Goal: Task Accomplishment & Management: Manage account settings

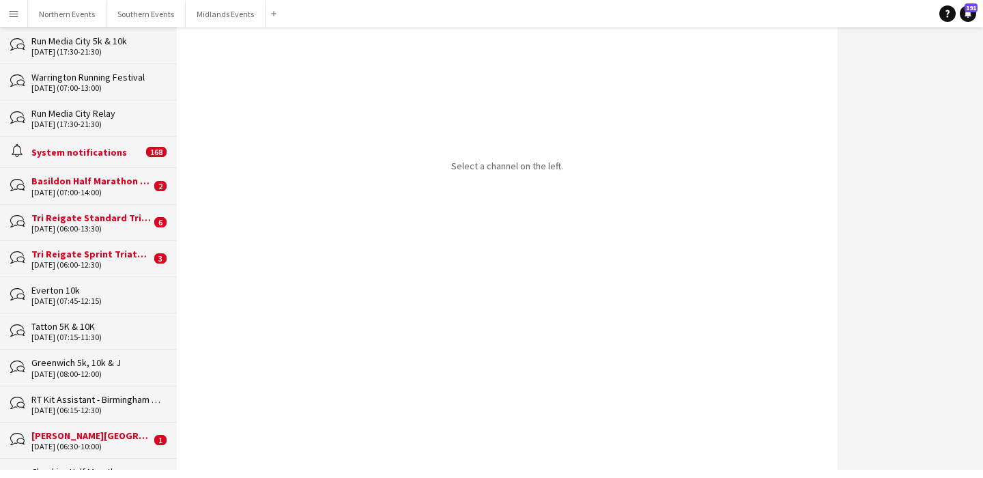
scroll to position [141, 0]
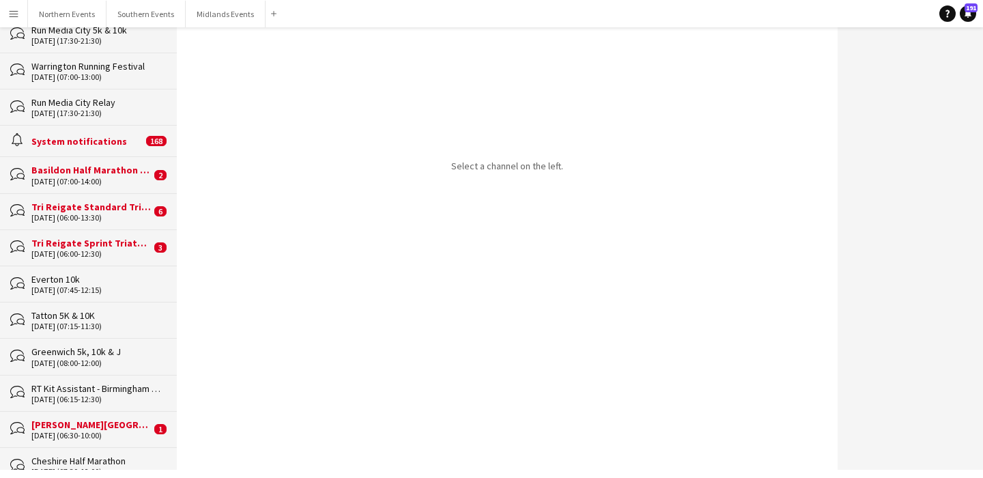
click at [111, 384] on div "RT Kit Assistant - Birmingham Running Festival" at bounding box center [97, 388] width 132 height 12
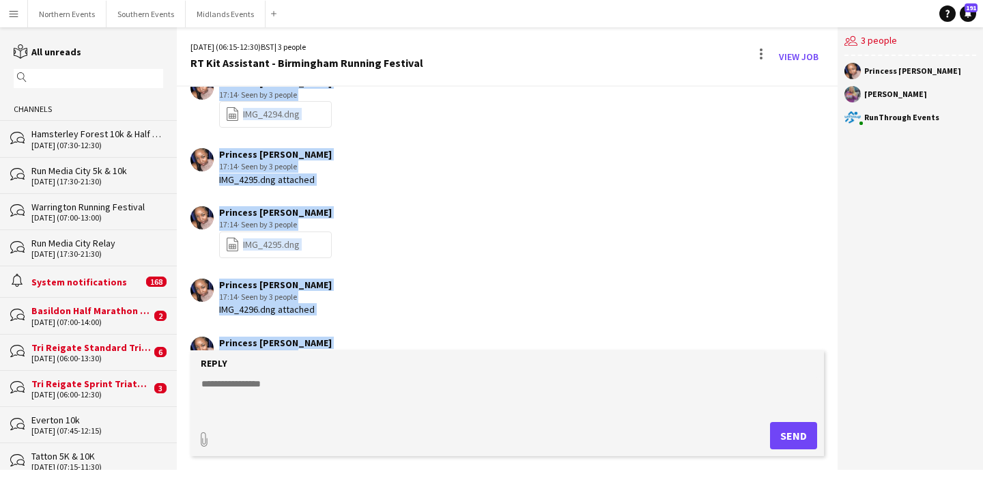
scroll to position [2431, 0]
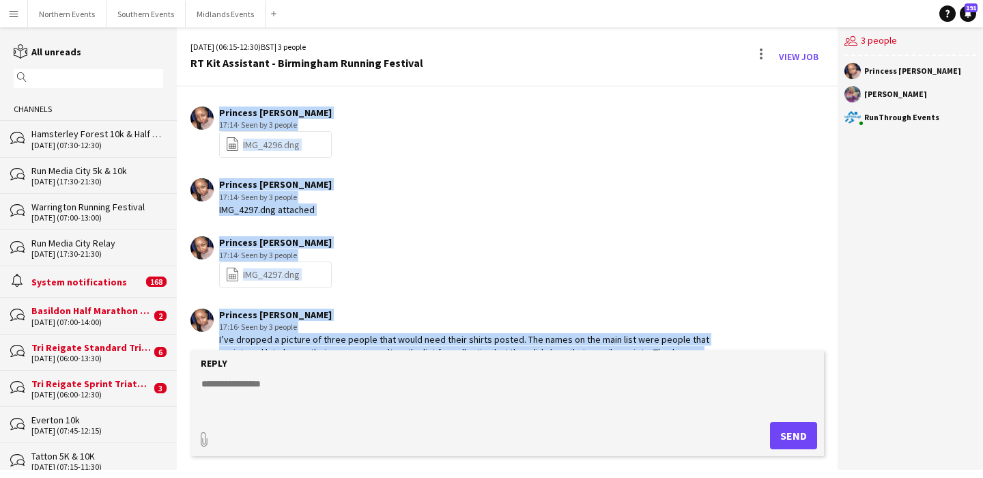
drag, startPoint x: 218, startPoint y: 268, endPoint x: 716, endPoint y: 333, distance: 502.7
copy div "LOR_3065.ipsu dolorsit Ametcon Adipi 81:45 · Elit se 8 doeius temp-incididuntu …"
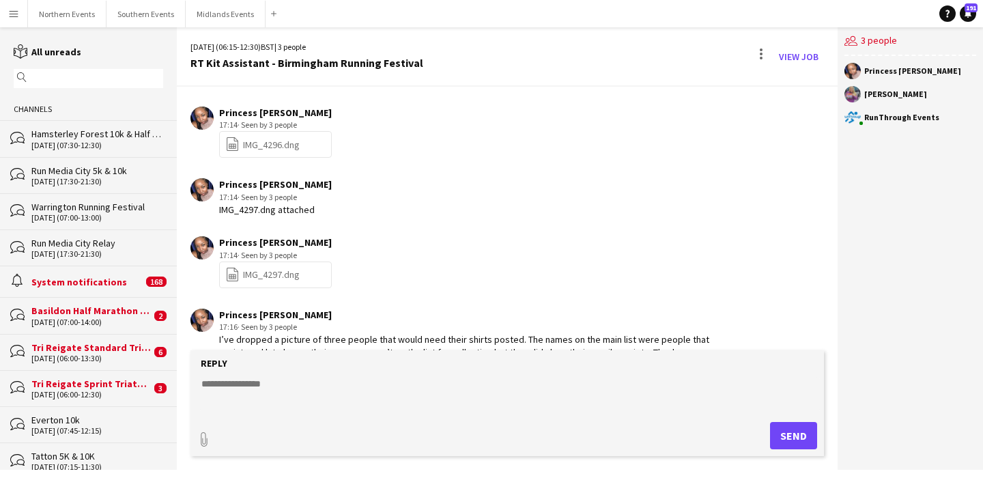
click at [326, 381] on textarea at bounding box center [510, 395] width 620 height 36
paste textarea "**********"
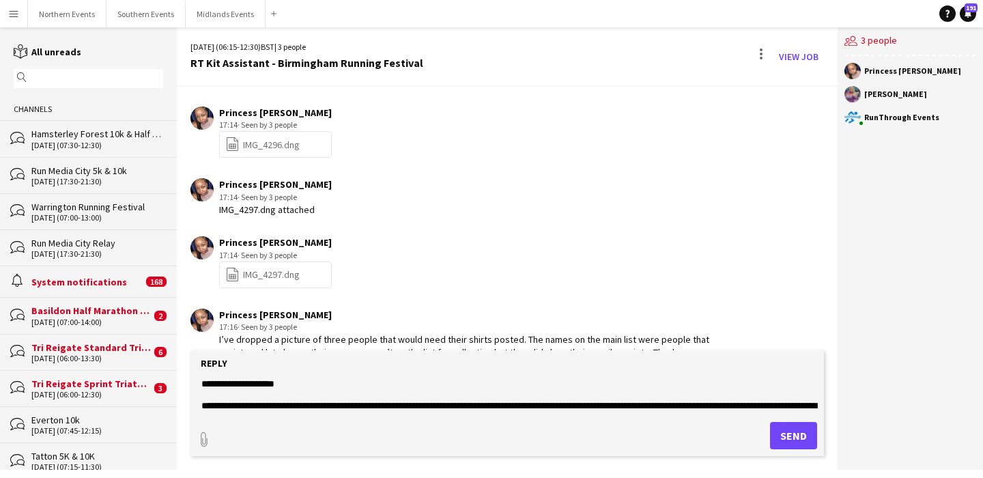
scroll to position [98, 0]
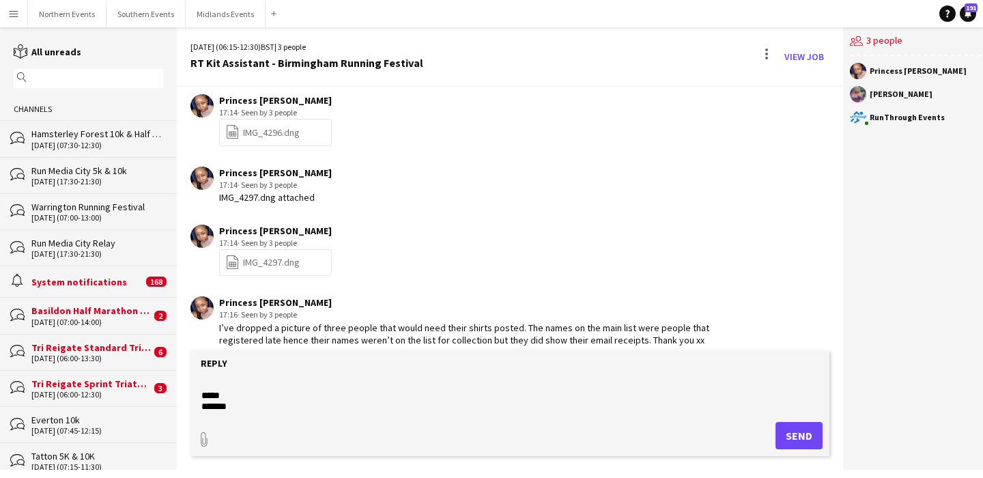
type textarea "**********"
click at [791, 430] on button "Send" at bounding box center [799, 435] width 47 height 27
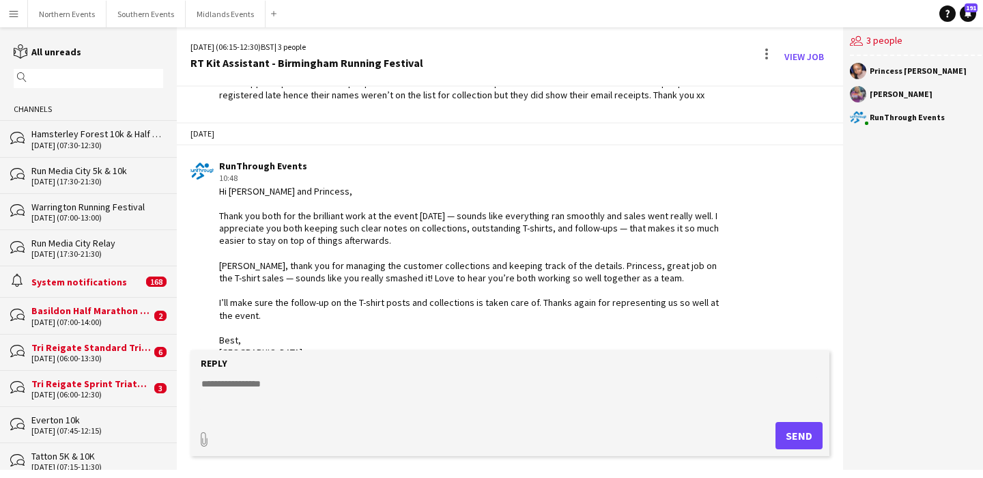
click at [109, 85] on div "magnifier" at bounding box center [89, 78] width 150 height 19
click at [106, 79] on input "text" at bounding box center [95, 78] width 130 height 12
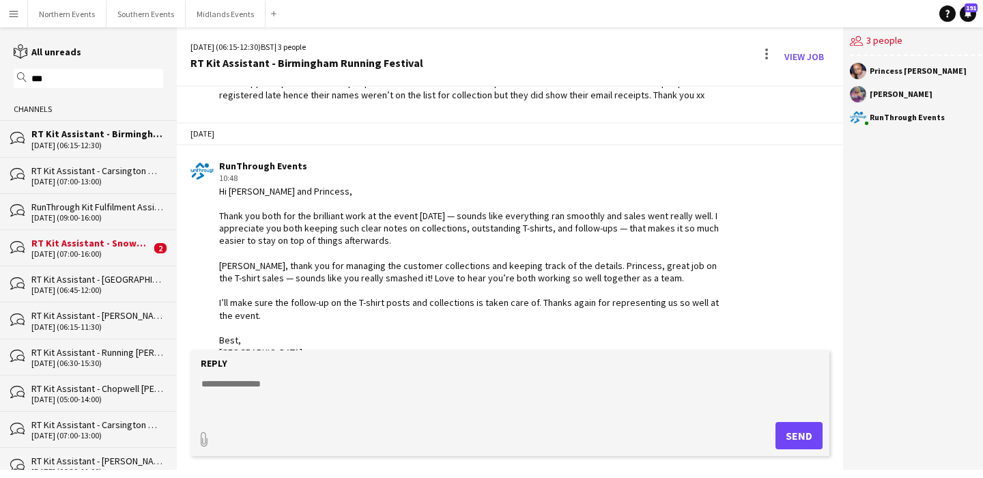
type input "***"
click at [96, 243] on div "RT Kit Assistant - Snowdonia Sea2Sky" at bounding box center [90, 243] width 119 height 12
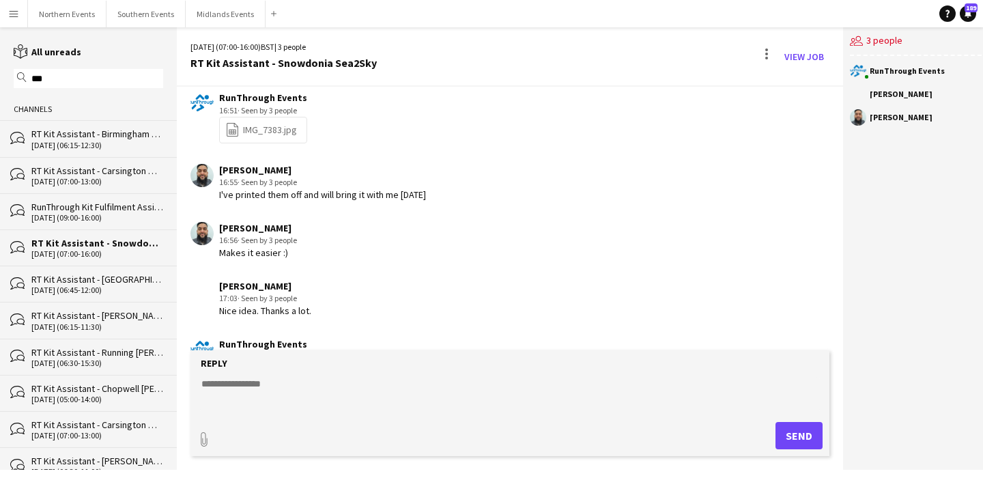
scroll to position [2100, 0]
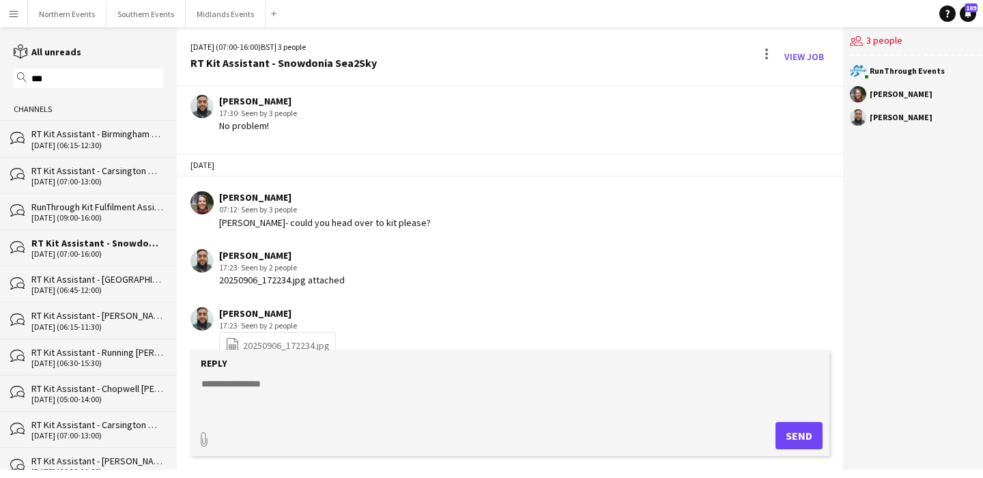
click at [296, 337] on link "file-spreadsheet 20250906_172234.jpg" at bounding box center [277, 345] width 104 height 16
click at [68, 16] on button "Northern Events Close" at bounding box center [67, 14] width 79 height 27
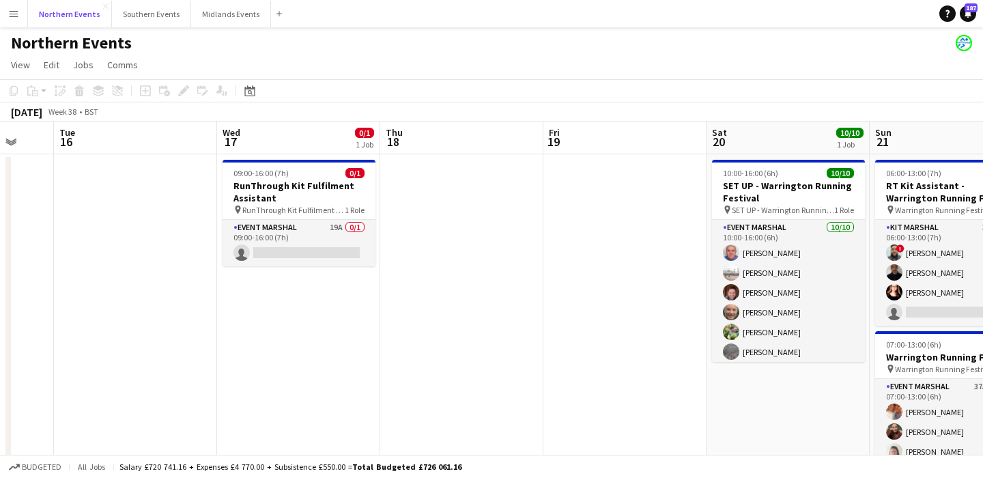
scroll to position [0, 499]
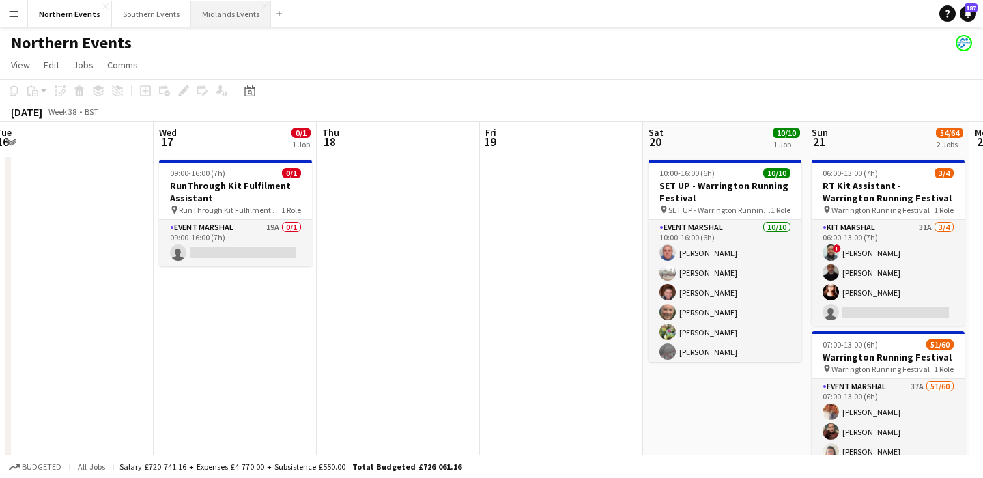
click at [240, 17] on button "Midlands Events Close" at bounding box center [231, 14] width 80 height 27
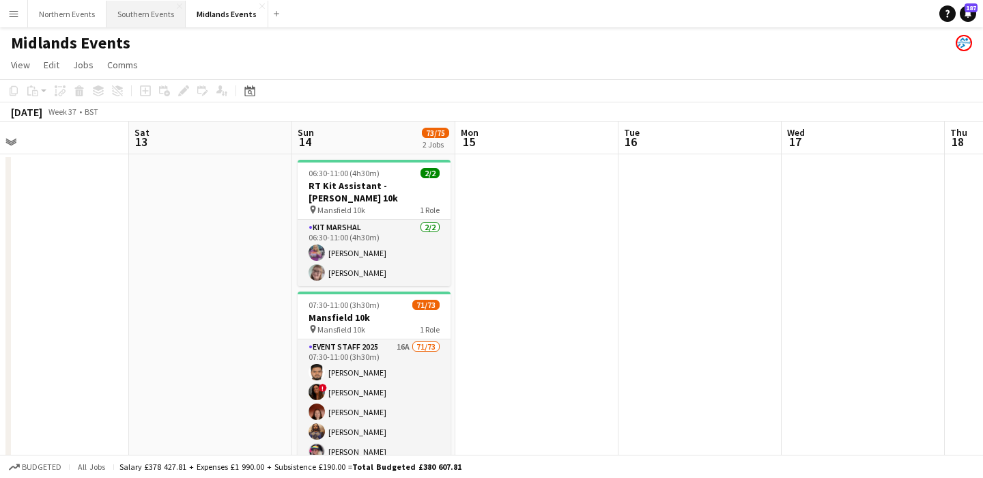
click at [141, 25] on button "Southern Events Close" at bounding box center [146, 14] width 79 height 27
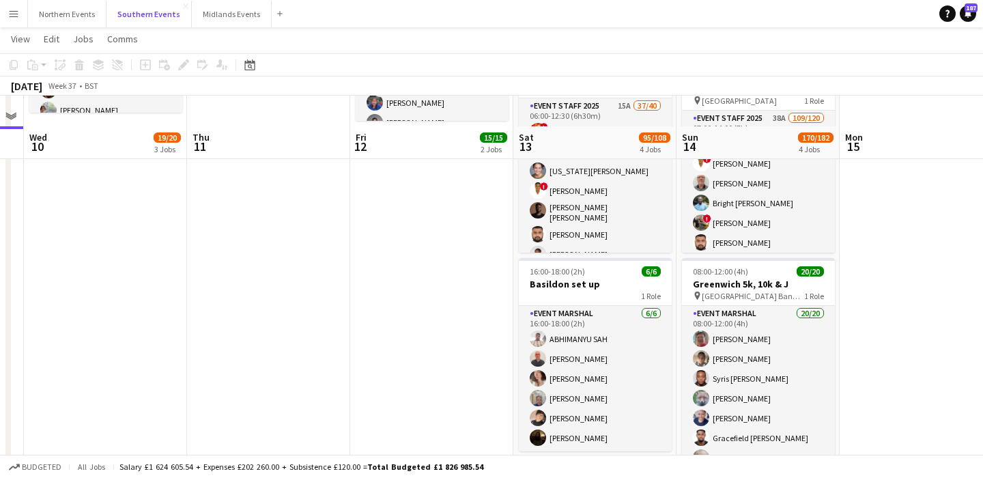
scroll to position [481, 0]
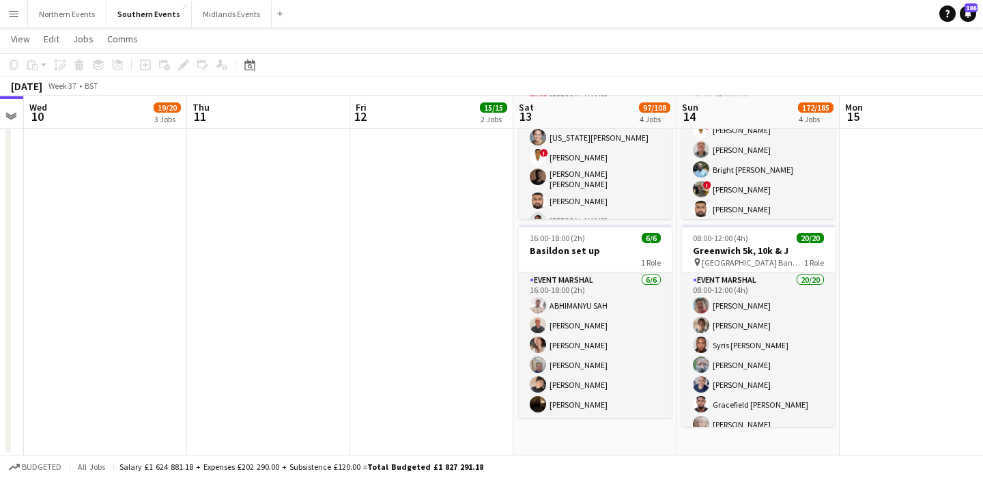
click at [11, 16] on app-icon "Menu" at bounding box center [13, 13] width 11 height 11
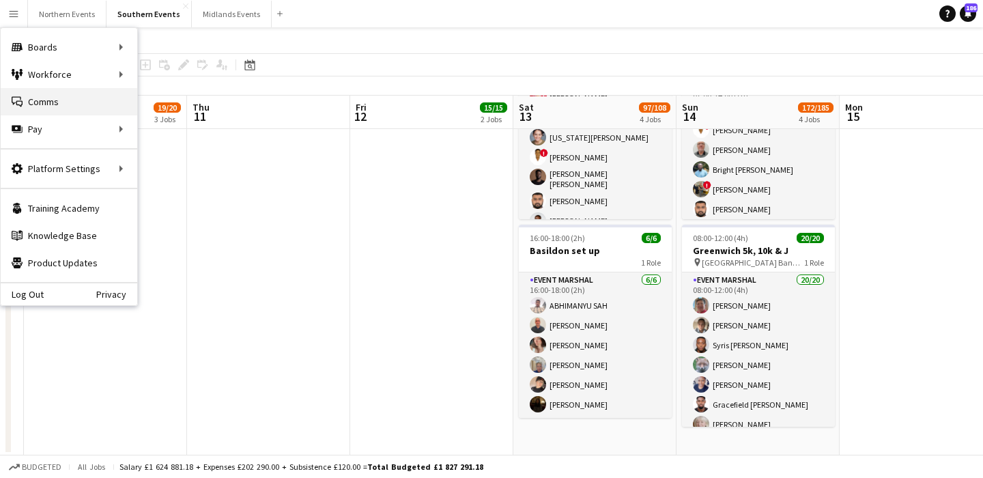
click at [38, 100] on link "Comms Comms" at bounding box center [69, 101] width 137 height 27
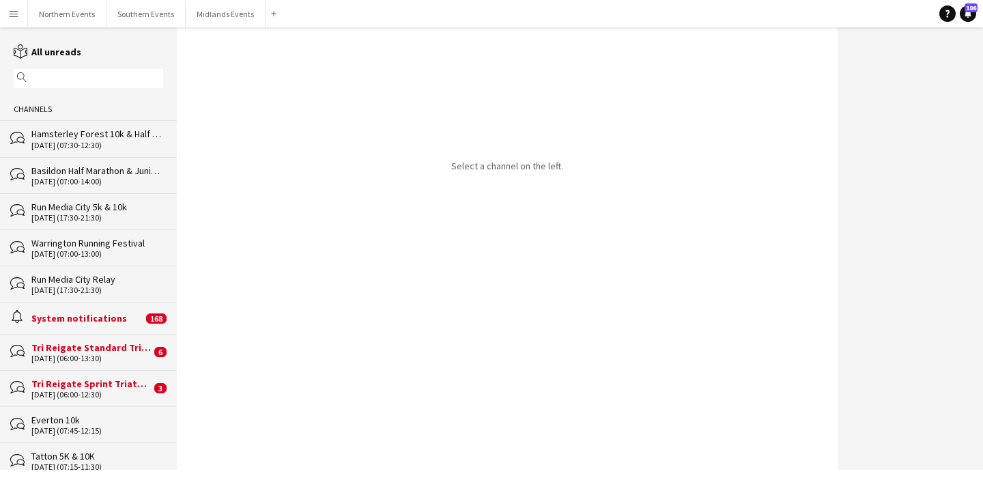
click at [48, 72] on div "magnifier" at bounding box center [89, 78] width 150 height 19
click at [48, 75] on input "text" at bounding box center [95, 78] width 130 height 12
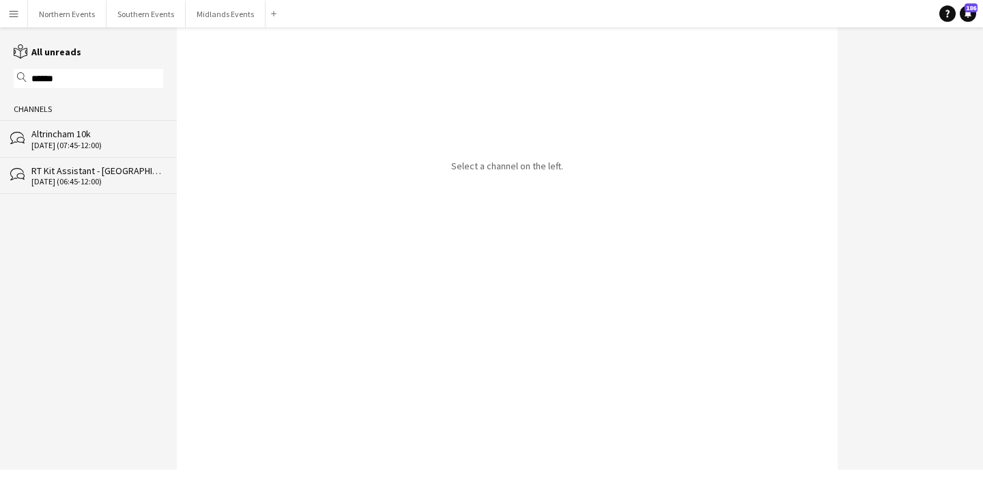
type input "******"
click at [86, 182] on div "[DATE] (06:45-12:00)" at bounding box center [97, 182] width 132 height 10
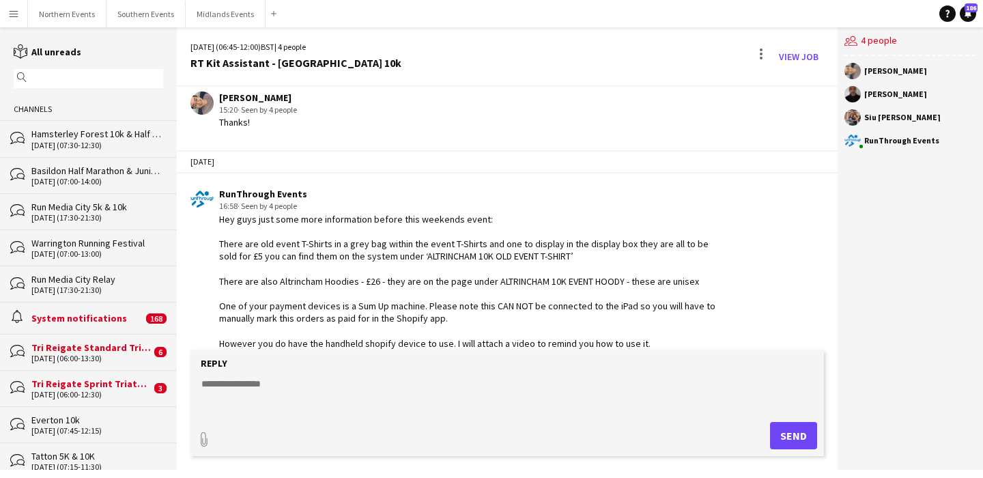
scroll to position [1551, 0]
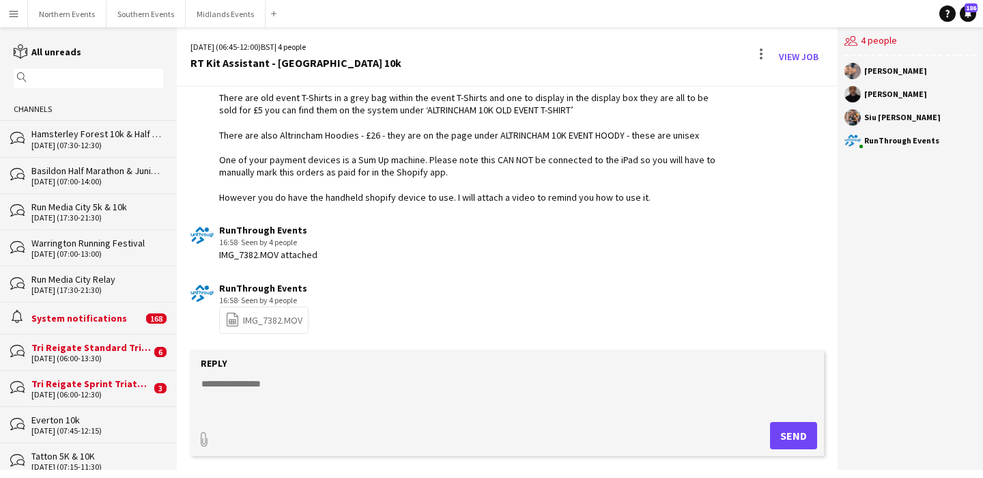
click at [302, 378] on textarea at bounding box center [510, 395] width 620 height 36
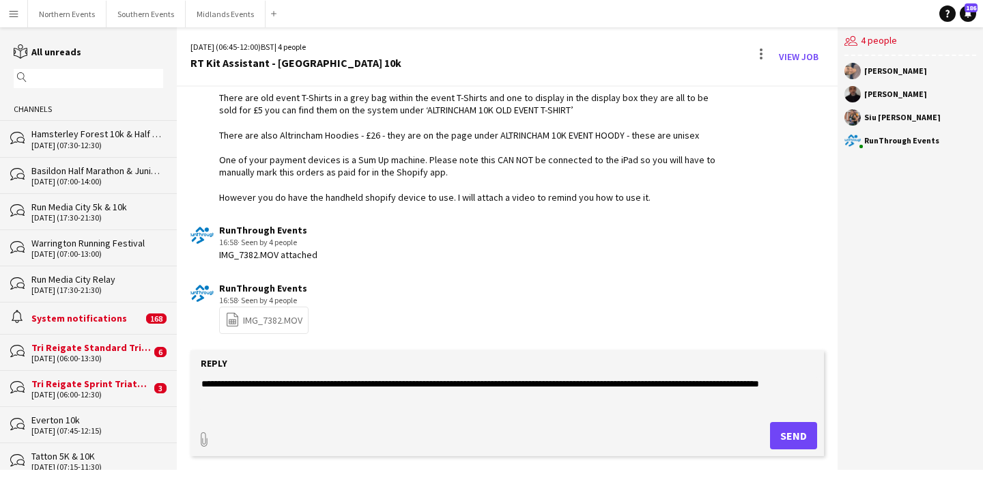
type textarea "**********"
click at [804, 435] on button "Send" at bounding box center [793, 435] width 47 height 27
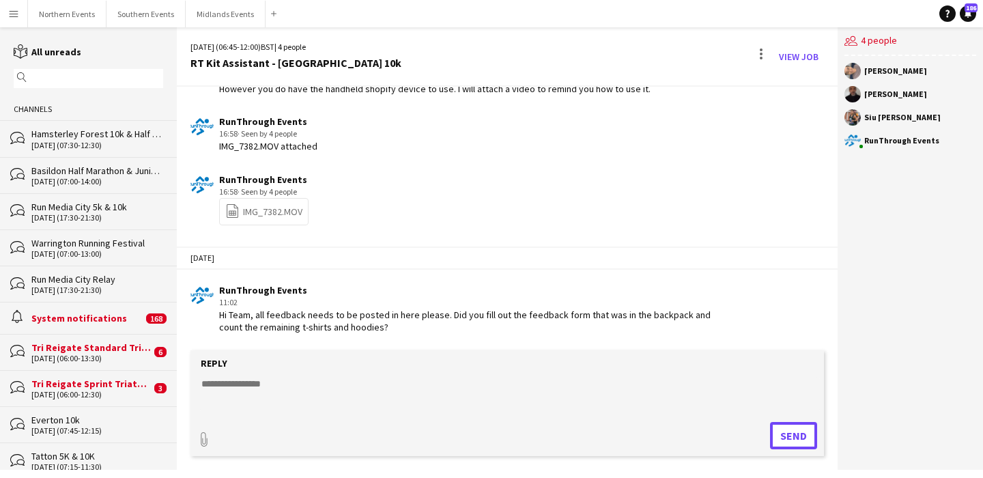
scroll to position [1718, 0]
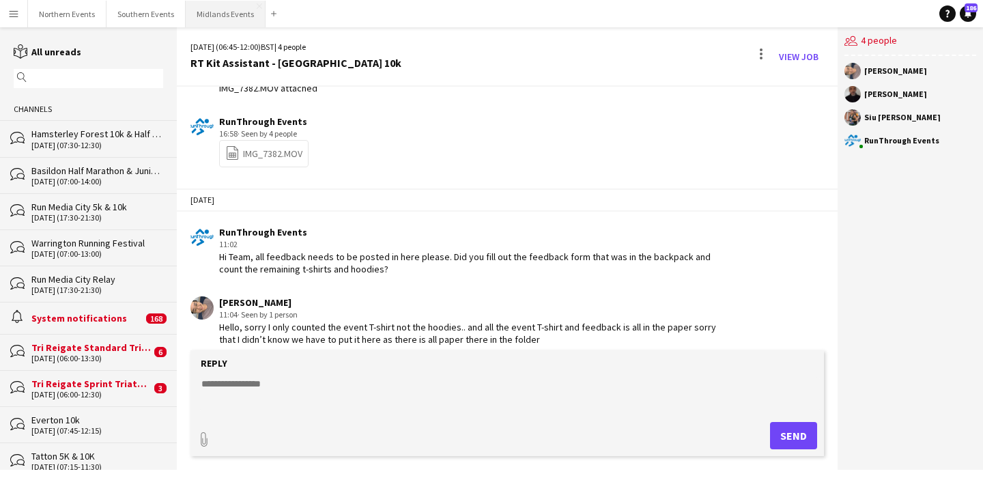
click at [216, 12] on button "Midlands Events Close" at bounding box center [226, 14] width 80 height 27
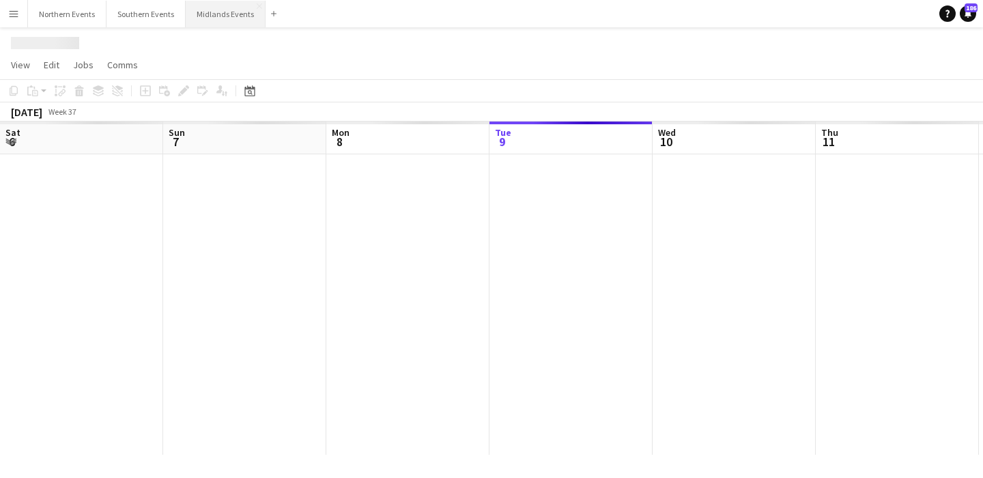
scroll to position [0, 326]
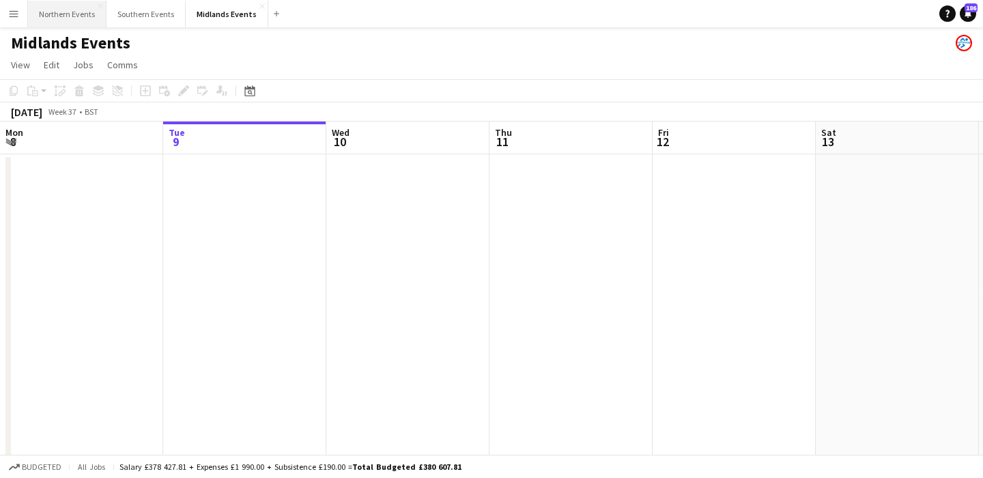
click at [59, 21] on button "Northern Events Close" at bounding box center [67, 14] width 79 height 27
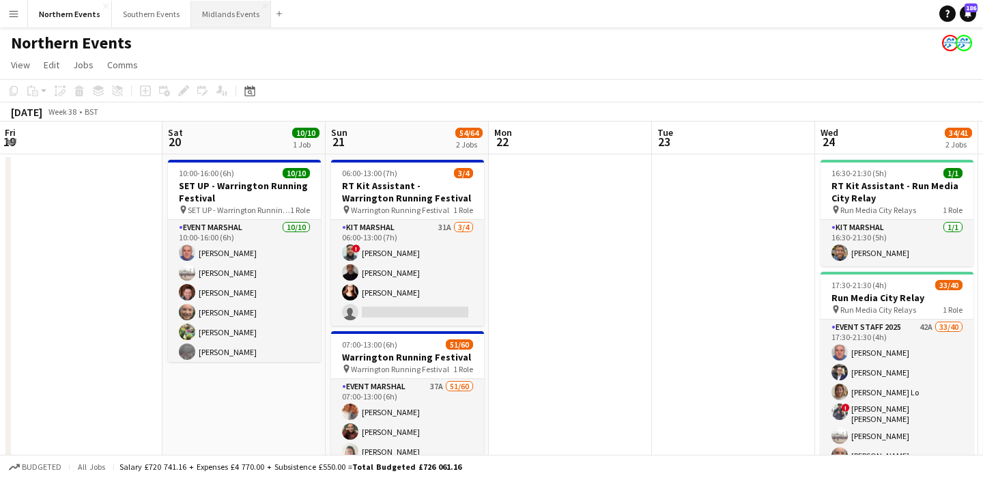
click at [225, 11] on button "Midlands Events Close" at bounding box center [231, 14] width 80 height 27
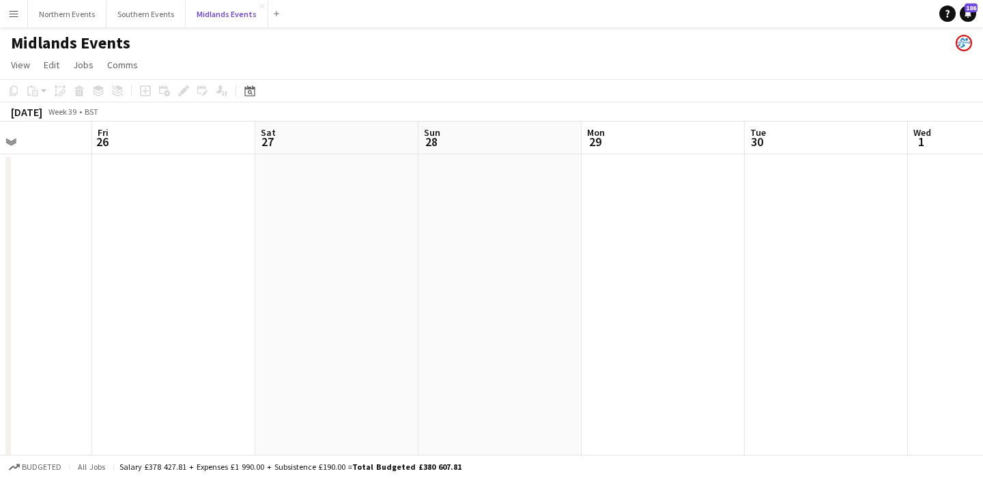
scroll to position [0, 606]
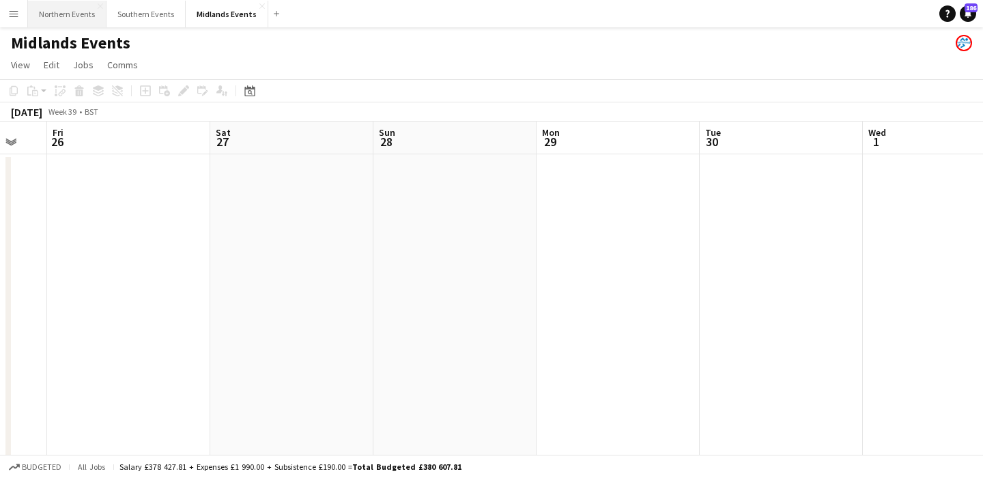
click at [58, 15] on button "Northern Events Close" at bounding box center [67, 14] width 79 height 27
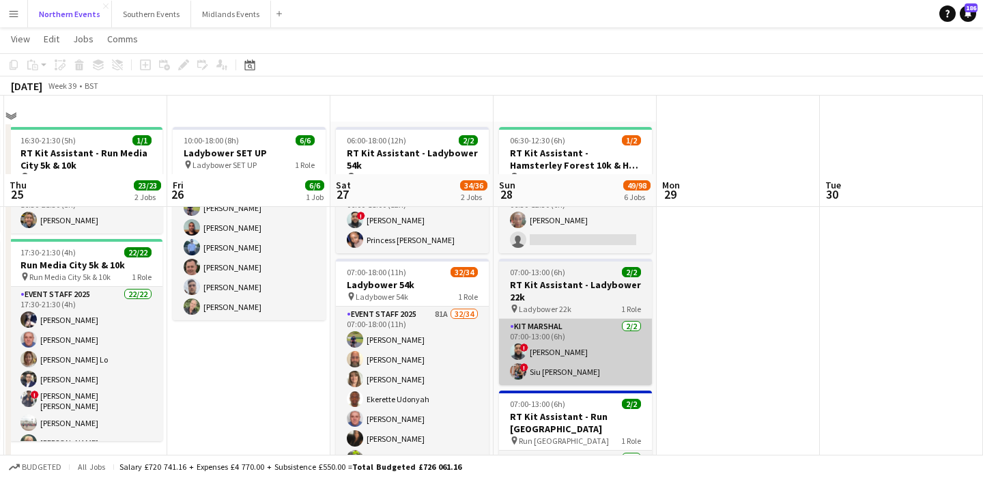
scroll to position [23, 0]
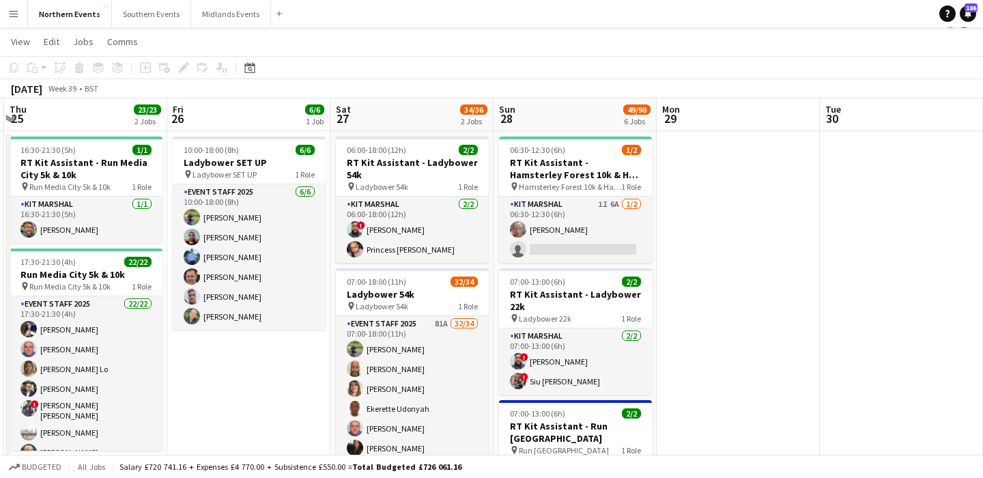
click at [17, 12] on app-icon "Menu" at bounding box center [13, 13] width 11 height 11
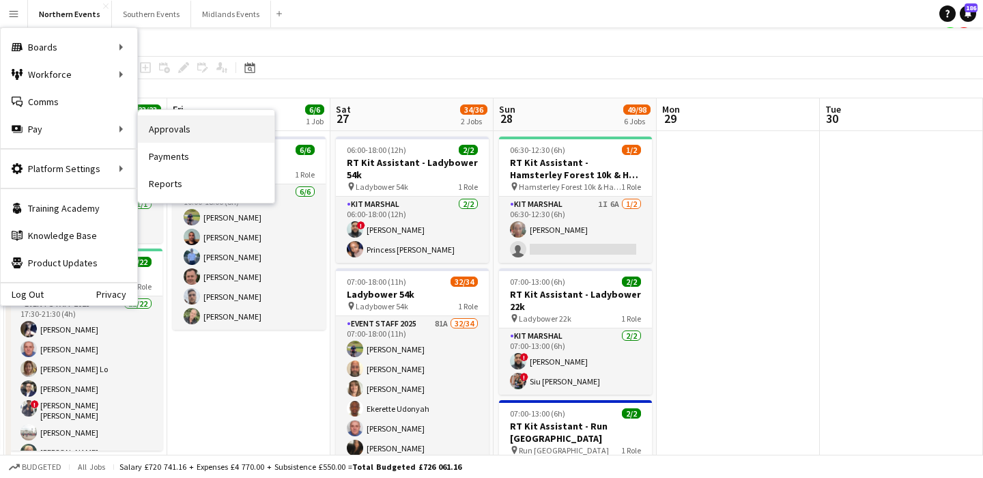
click at [184, 127] on link "Approvals" at bounding box center [206, 128] width 137 height 27
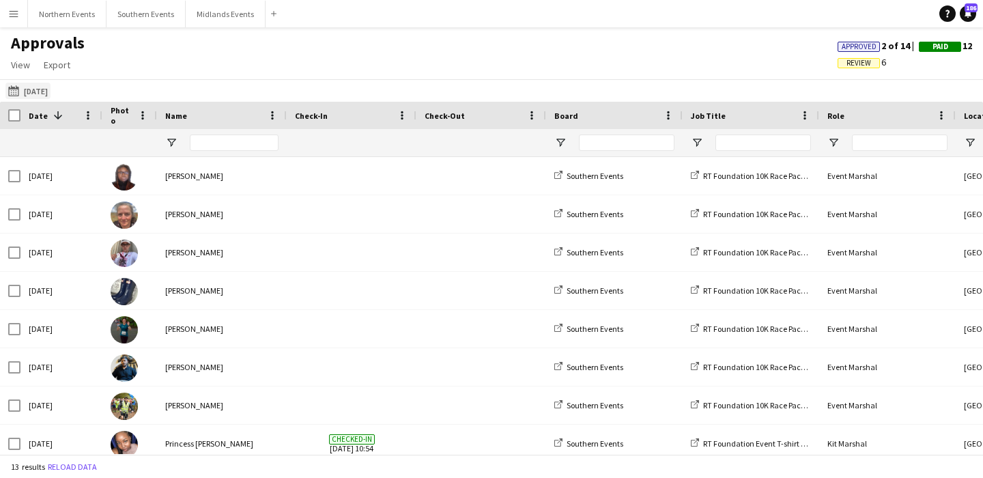
click at [49, 89] on button "[DATE] [DATE]" at bounding box center [27, 91] width 45 height 16
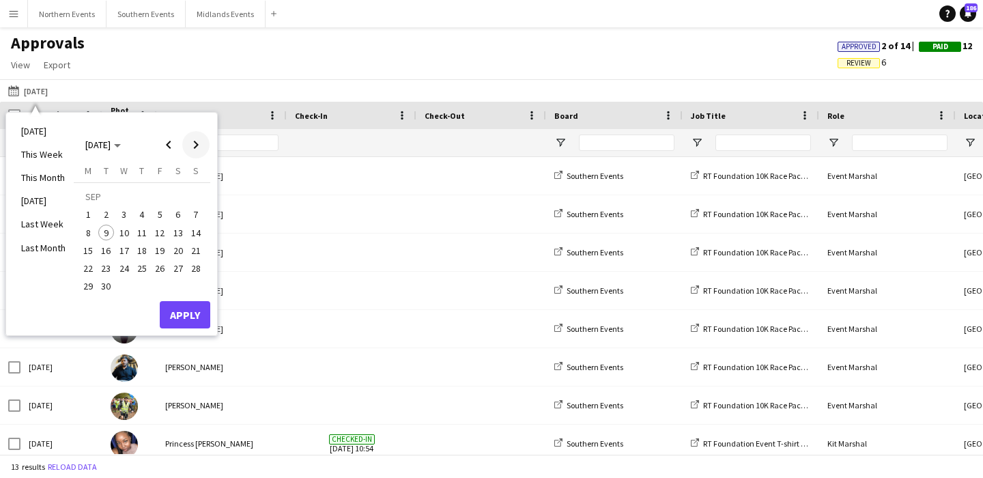
click at [188, 152] on span "Next month" at bounding box center [195, 144] width 27 height 27
click at [167, 150] on span "Previous month" at bounding box center [168, 144] width 27 height 27
click at [85, 214] on span "1" at bounding box center [88, 215] width 16 height 16
click at [187, 227] on button "14" at bounding box center [196, 233] width 18 height 18
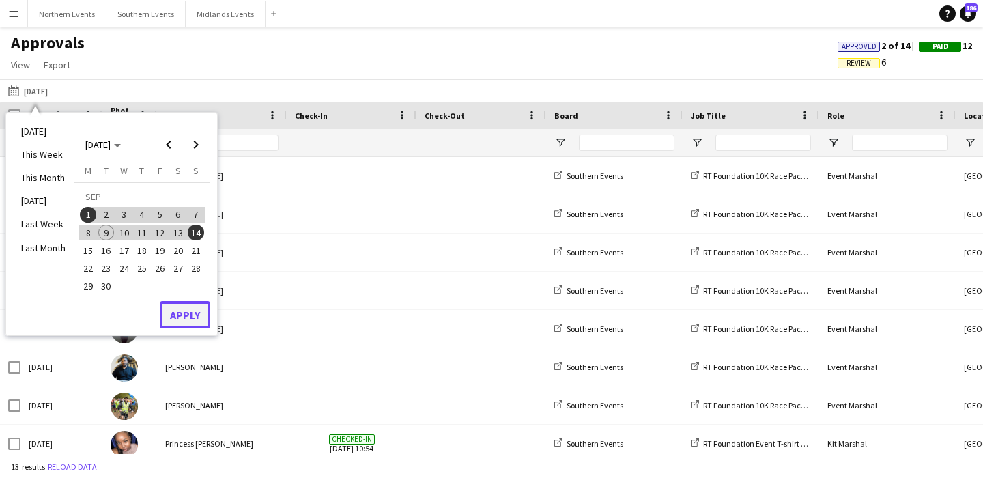
click at [201, 305] on button "Apply" at bounding box center [185, 314] width 51 height 27
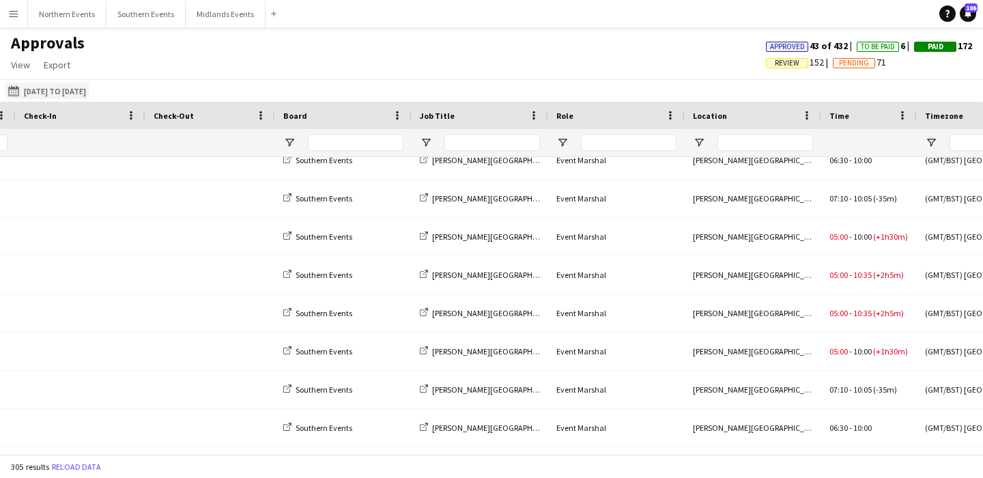
click at [87, 97] on button "[DATE] [DATE] to [DATE]" at bounding box center [46, 91] width 83 height 16
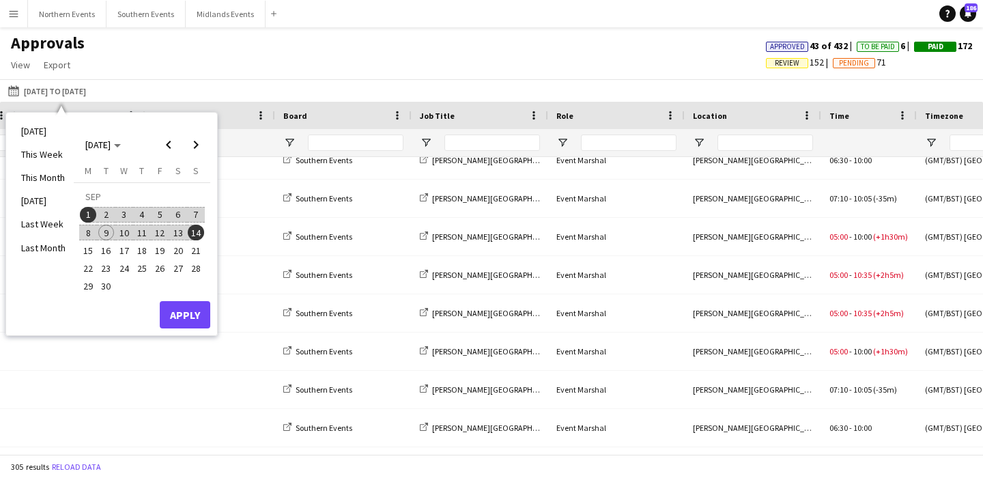
click at [92, 210] on span "1" at bounding box center [88, 215] width 16 height 16
click at [106, 225] on span "9" at bounding box center [106, 233] width 16 height 16
click at [197, 312] on button "Apply" at bounding box center [185, 314] width 51 height 27
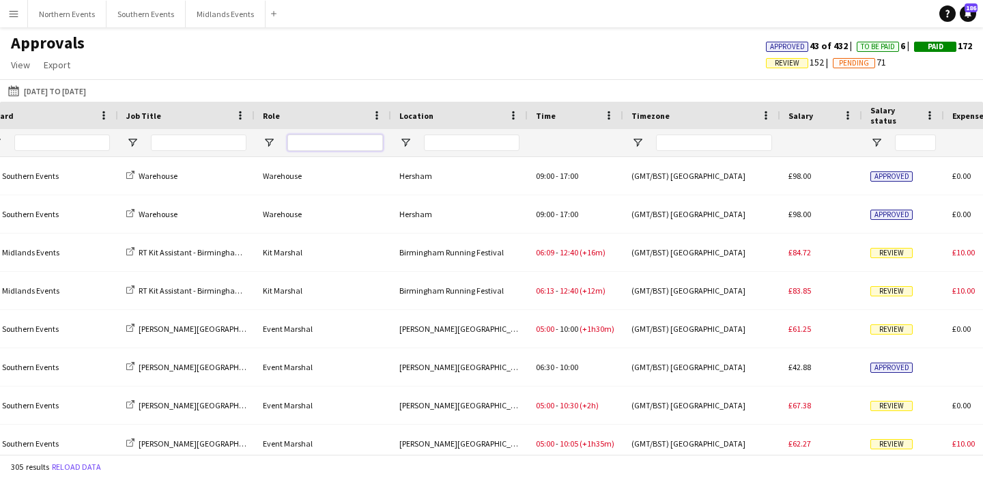
click at [296, 139] on input "Role Filter Input" at bounding box center [335, 143] width 96 height 16
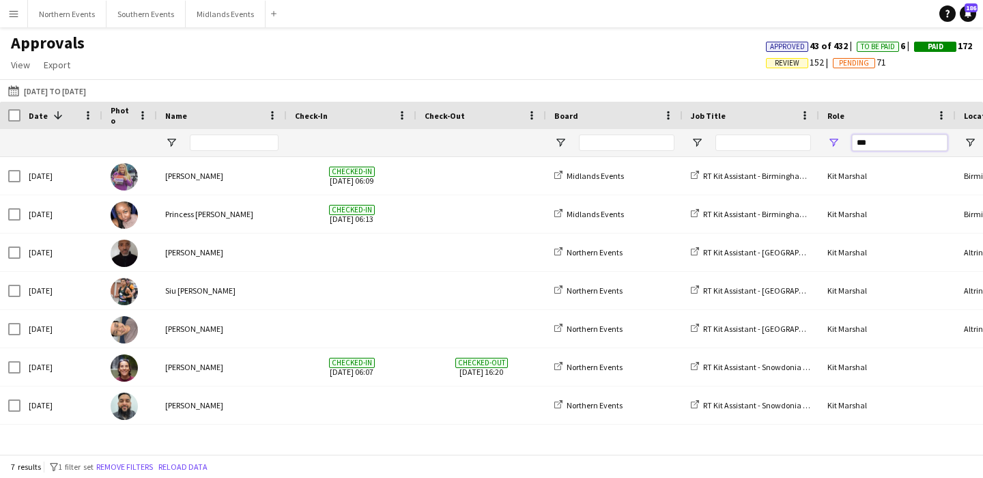
type input "***"
click at [14, 8] on app-icon "Menu" at bounding box center [13, 13] width 11 height 11
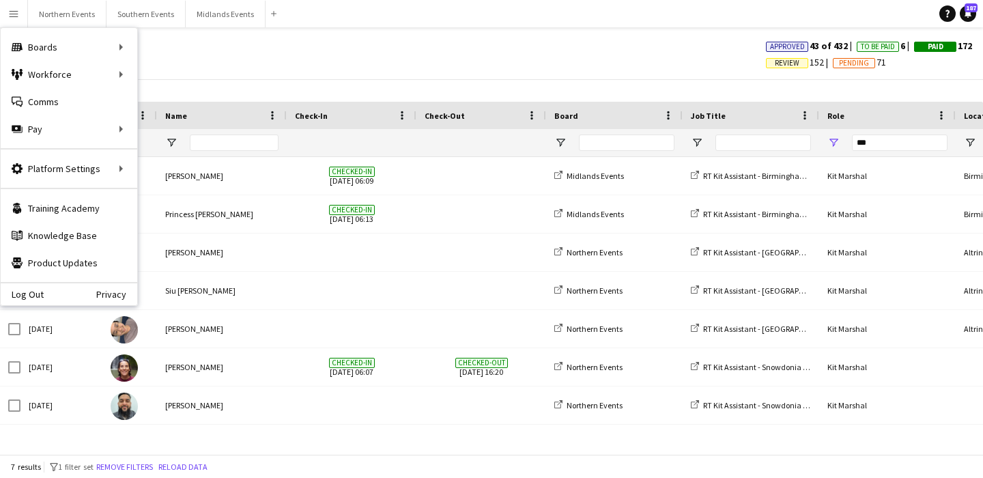
click at [462, 431] on div "Midlands Events RT Kit Assistant - Birmingham Running Festival Kit Marshal Birm…" at bounding box center [491, 305] width 983 height 297
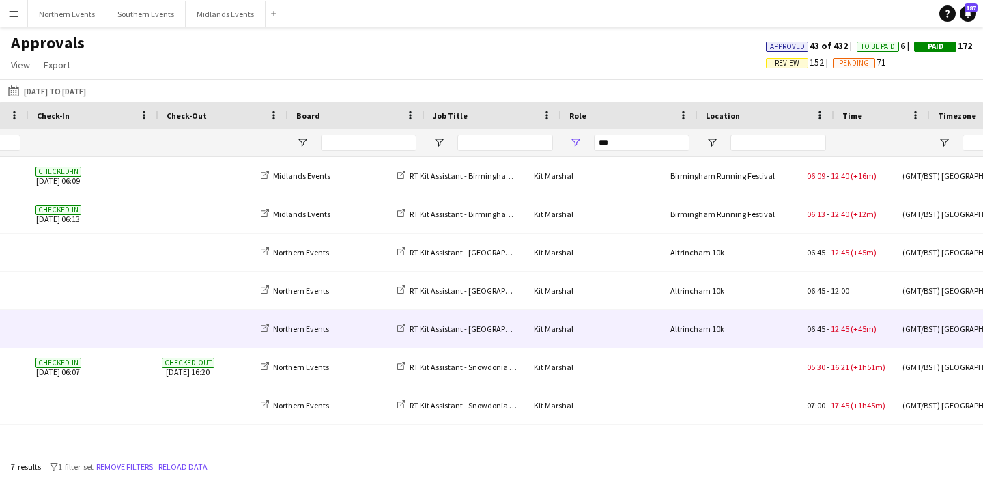
scroll to position [0, 314]
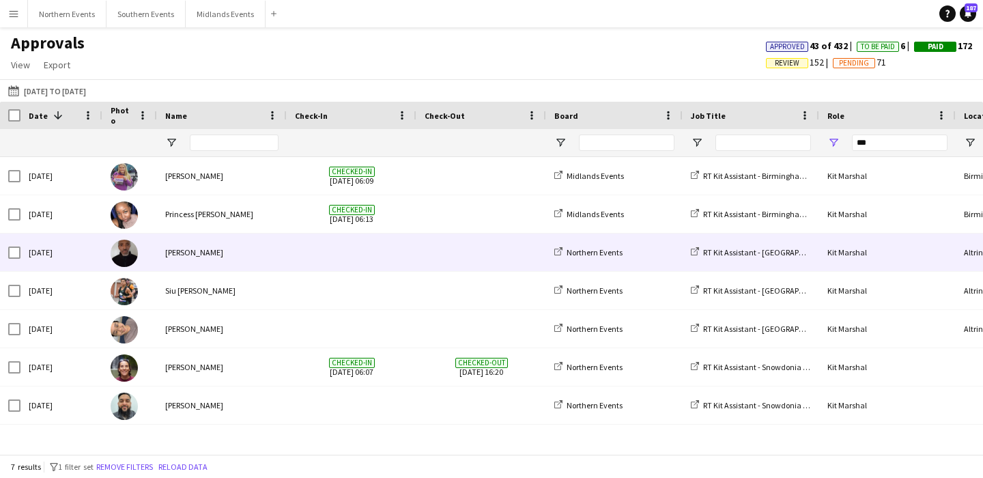
click at [274, 256] on div "[PERSON_NAME]" at bounding box center [222, 253] width 130 height 38
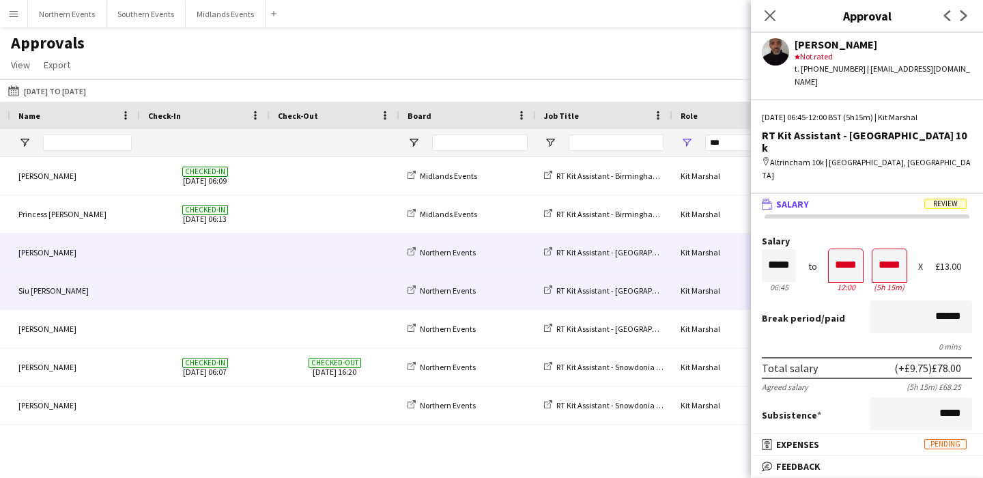
click at [281, 293] on span at bounding box center [334, 291] width 113 height 38
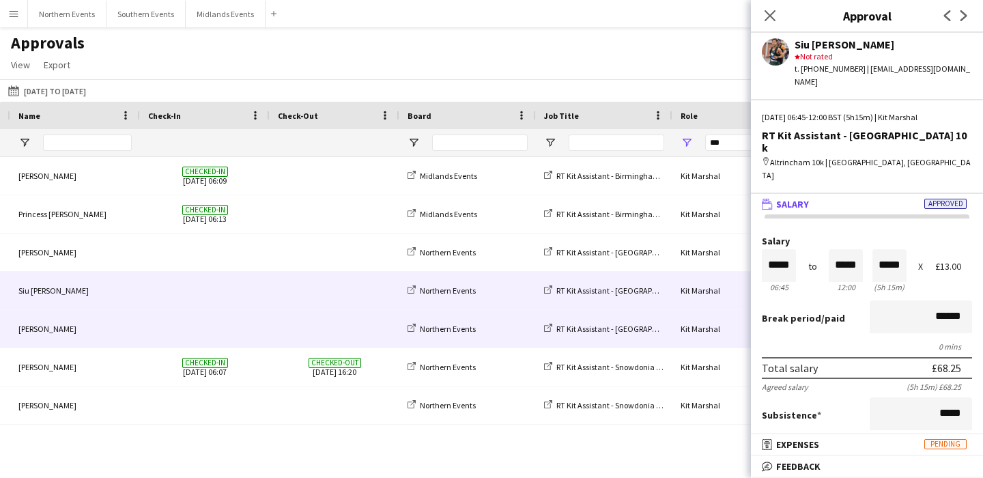
click at [281, 318] on span at bounding box center [334, 329] width 113 height 38
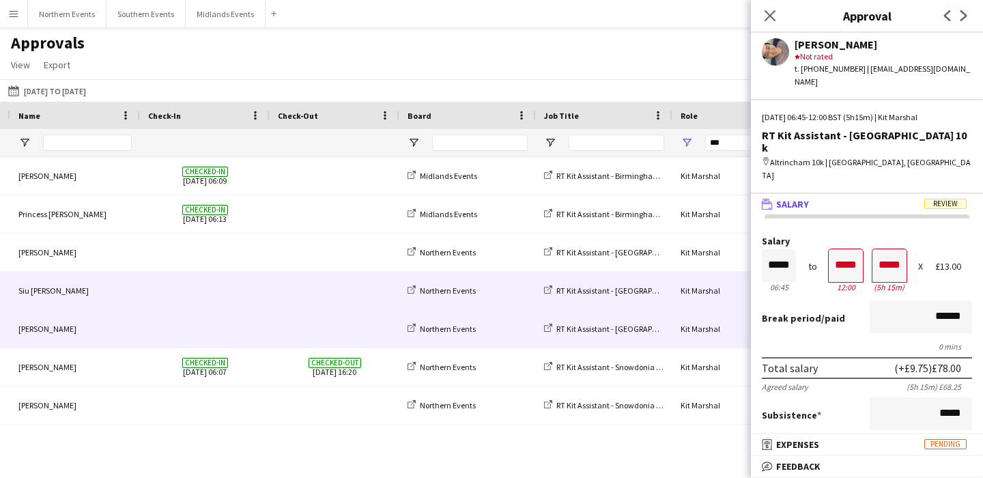
click at [276, 283] on div at bounding box center [335, 291] width 130 height 38
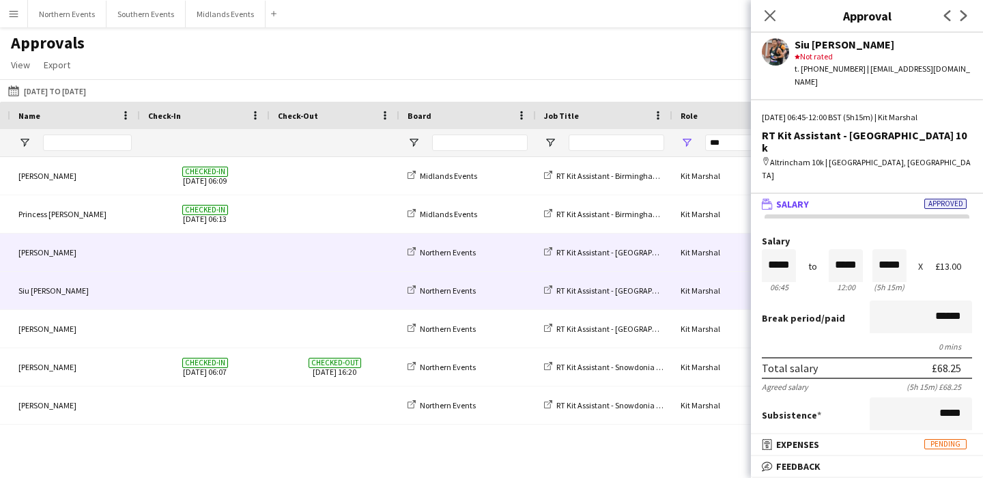
click at [280, 261] on span at bounding box center [334, 253] width 113 height 38
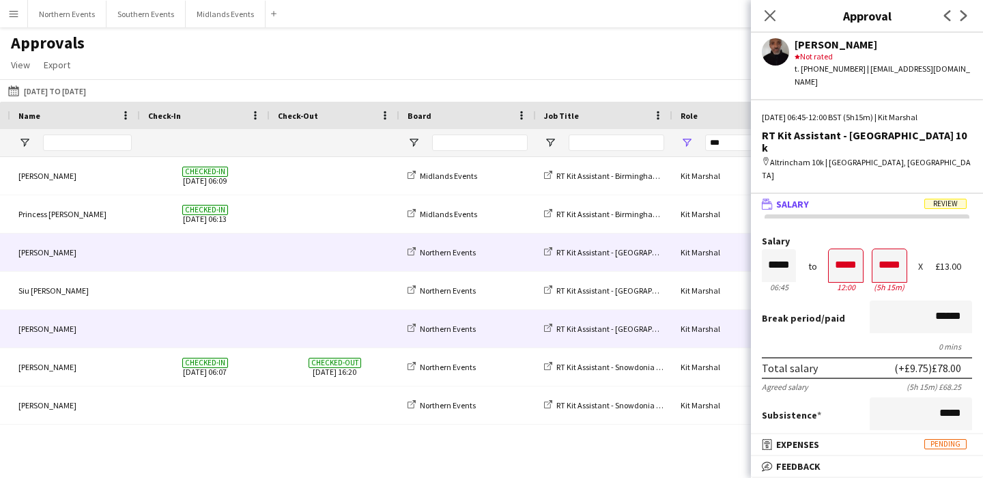
click at [291, 322] on span at bounding box center [334, 329] width 113 height 38
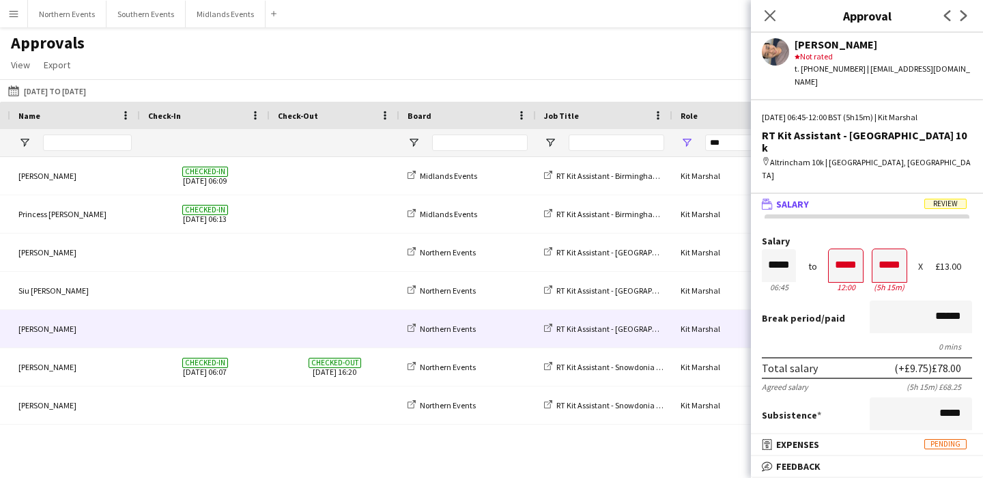
click at [547, 65] on div "Approvals View Customise view Customise filters Reset Filters Reset View Reset …" at bounding box center [491, 56] width 983 height 46
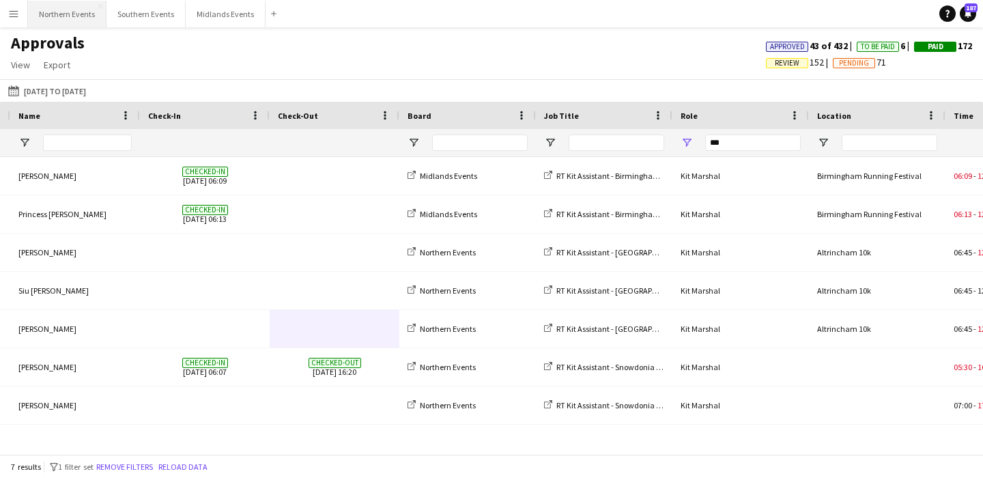
click at [67, 19] on button "Northern Events Close" at bounding box center [67, 14] width 79 height 27
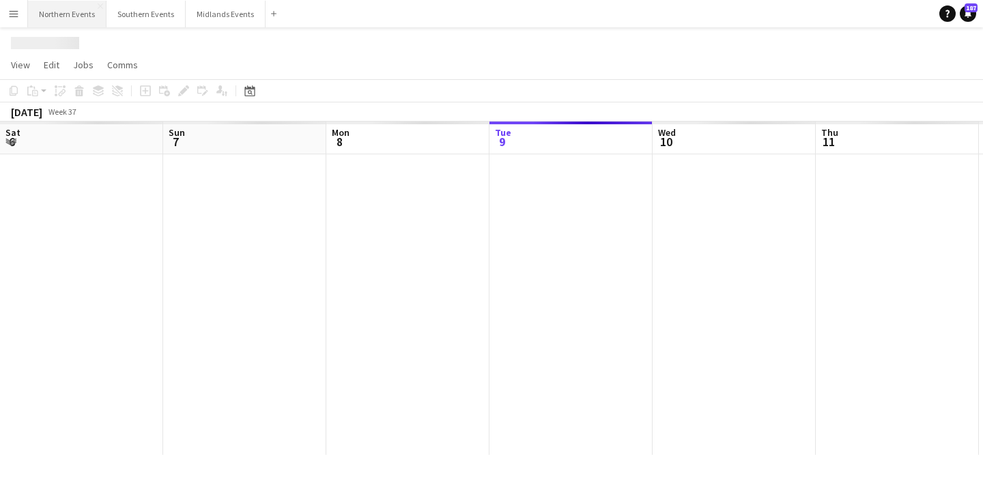
scroll to position [0, 326]
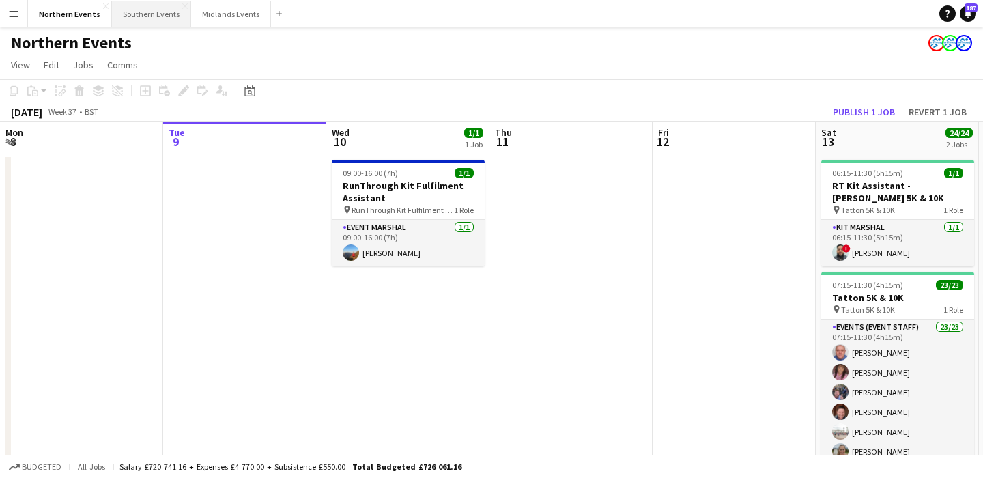
click at [150, 23] on button "Southern Events Close" at bounding box center [151, 14] width 79 height 27
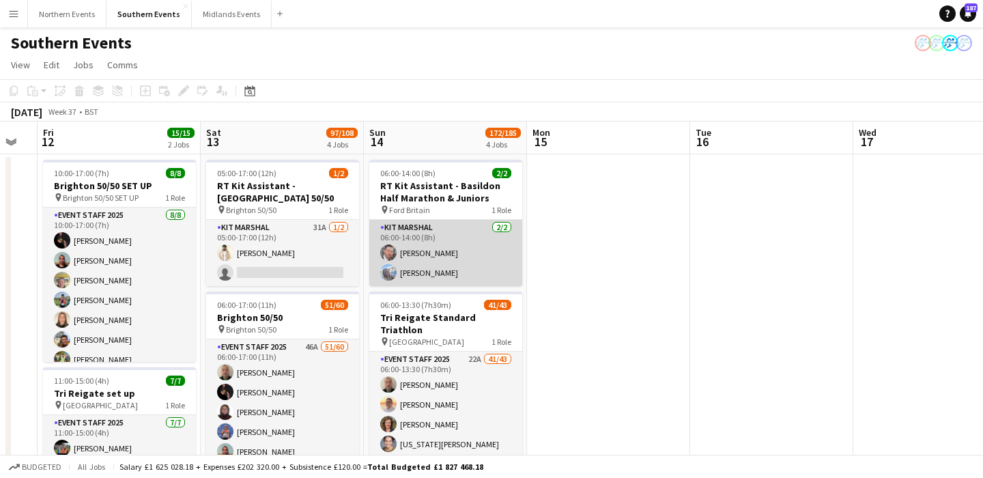
click at [470, 261] on app-card-role "Kit Marshal [DATE] 06:00-14:00 (8h) [PERSON_NAME] [PERSON_NAME]" at bounding box center [445, 253] width 153 height 66
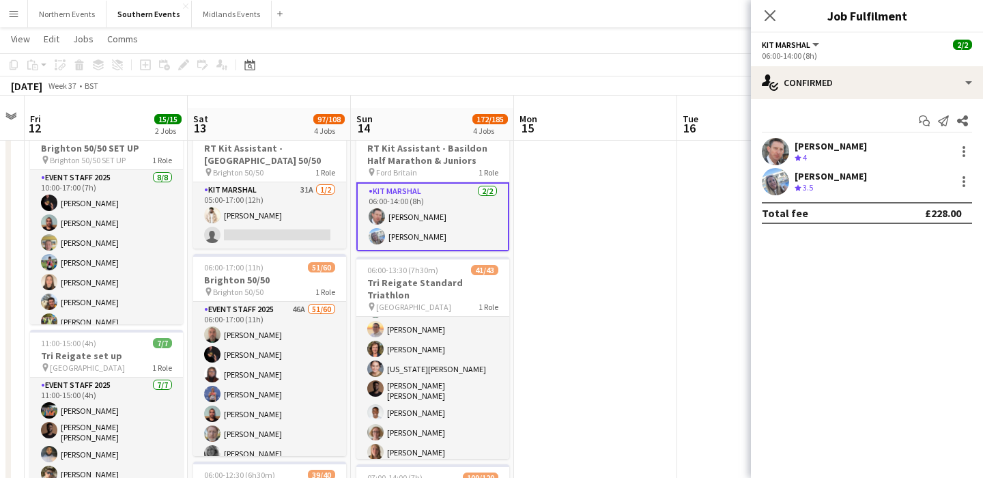
scroll to position [50, 0]
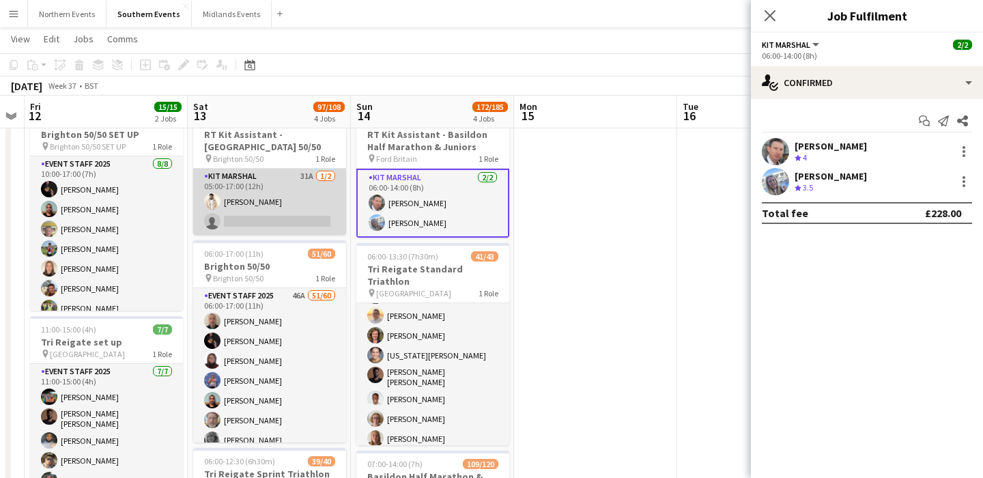
click at [309, 204] on app-card-role "Kit Marshal 31A [DATE] 05:00-17:00 (12h) [PERSON_NAME] single-neutral-actions" at bounding box center [269, 202] width 153 height 66
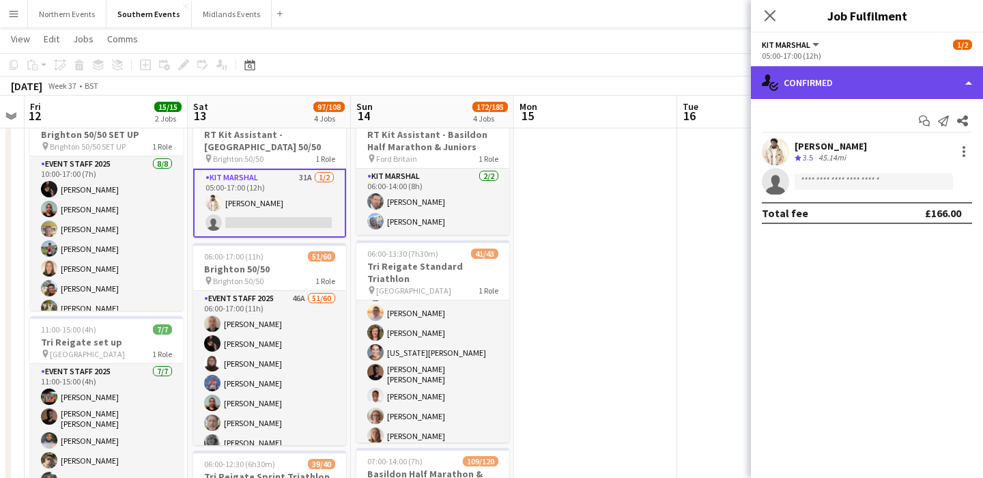
click at [882, 86] on div "single-neutral-actions-check-2 Confirmed" at bounding box center [867, 82] width 232 height 33
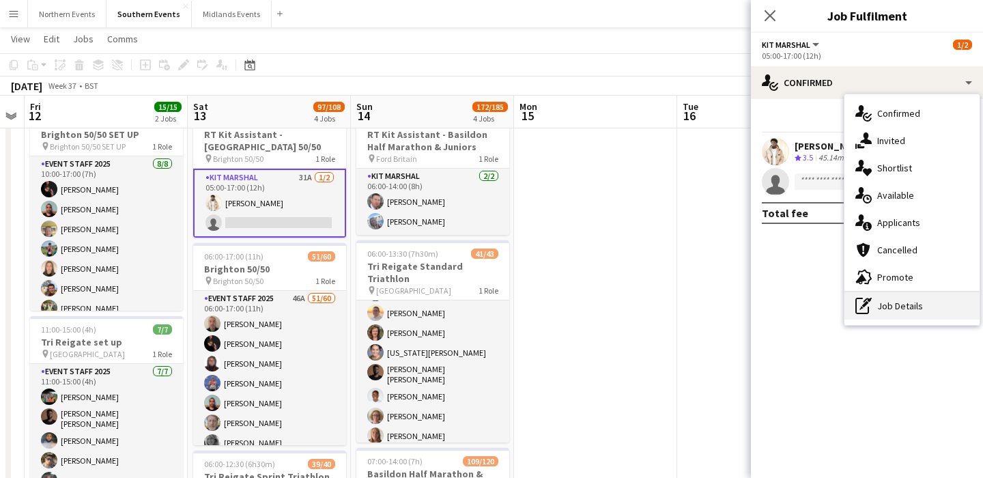
click at [904, 315] on div "pen-write Job Details" at bounding box center [912, 305] width 135 height 27
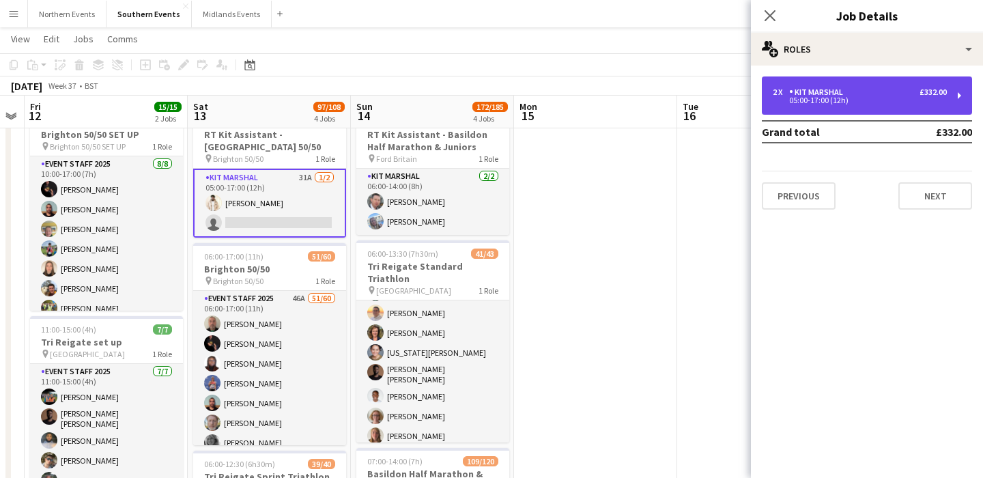
click at [816, 98] on div "05:00-17:00 (12h)" at bounding box center [860, 100] width 174 height 7
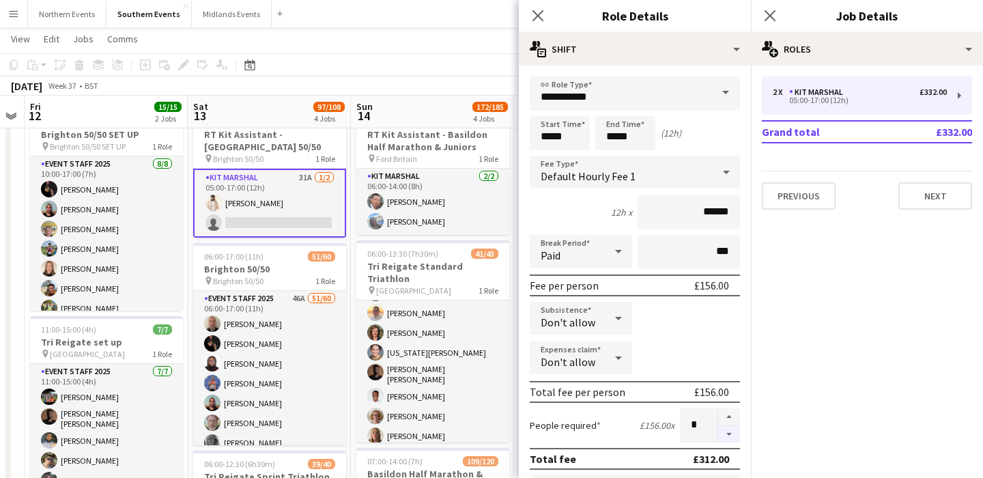
click at [732, 438] on button "button" at bounding box center [729, 434] width 22 height 17
type input "*"
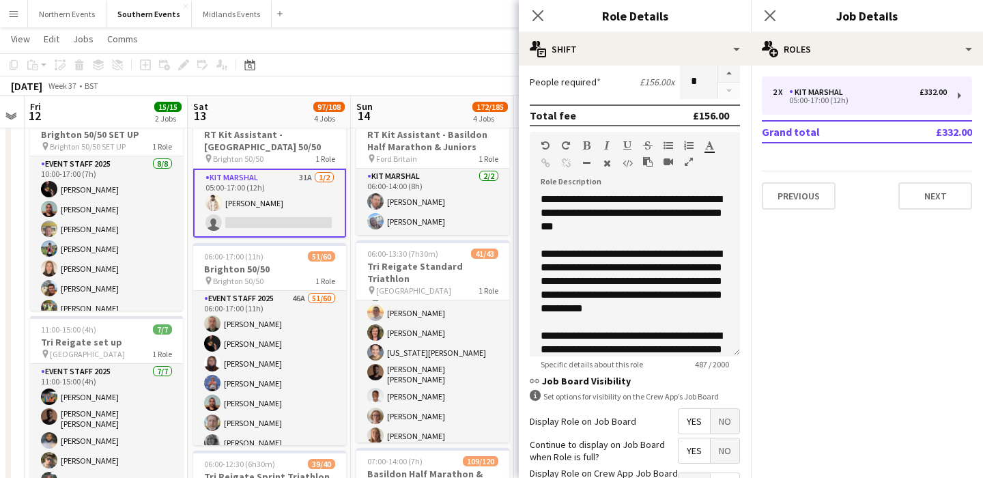
scroll to position [447, 0]
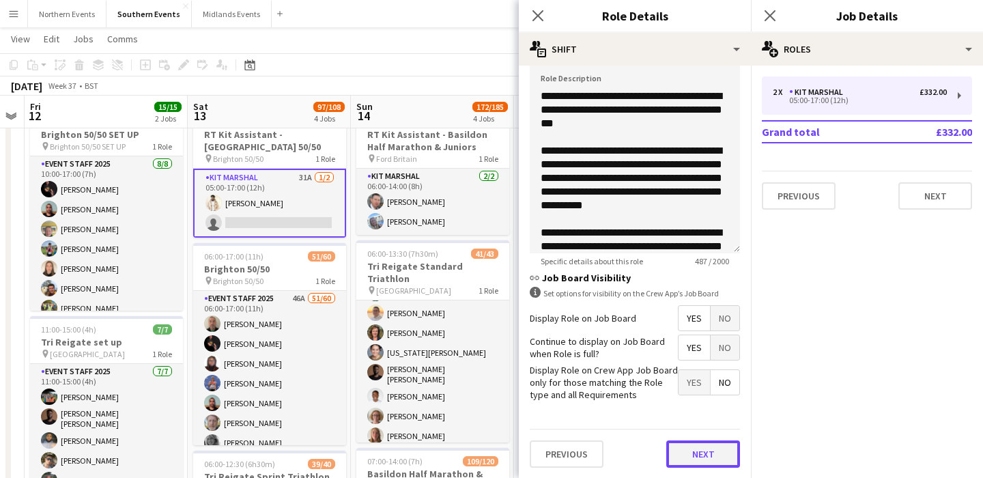
click at [686, 450] on button "Next" at bounding box center [703, 453] width 74 height 27
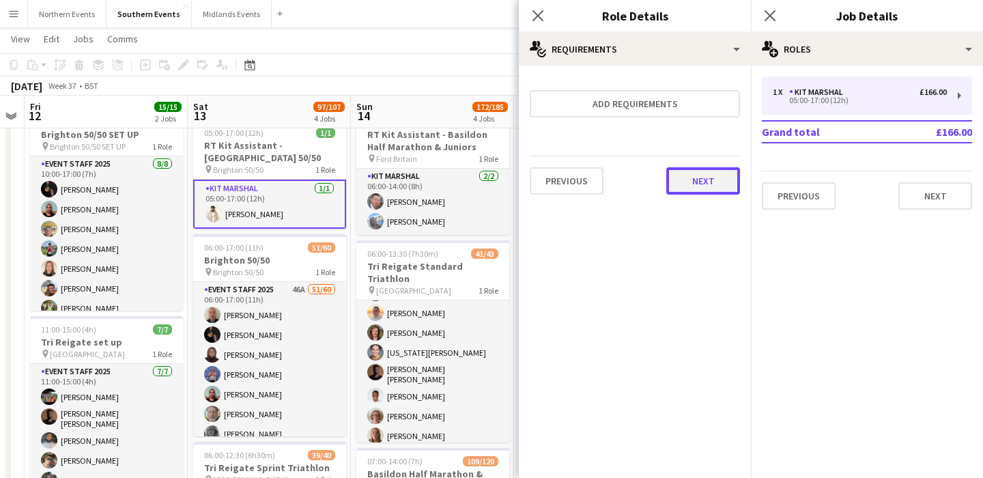
click at [685, 179] on button "Next" at bounding box center [703, 180] width 74 height 27
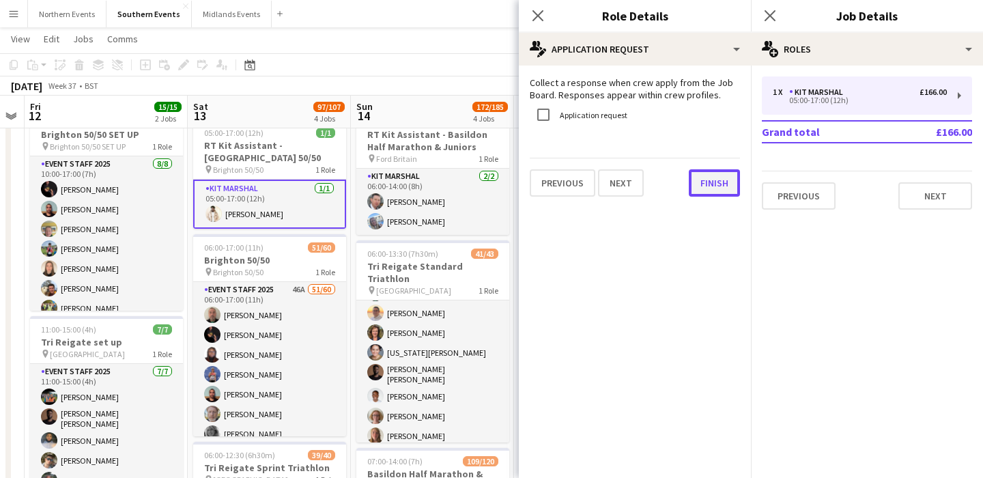
click at [709, 180] on button "Finish" at bounding box center [714, 182] width 51 height 27
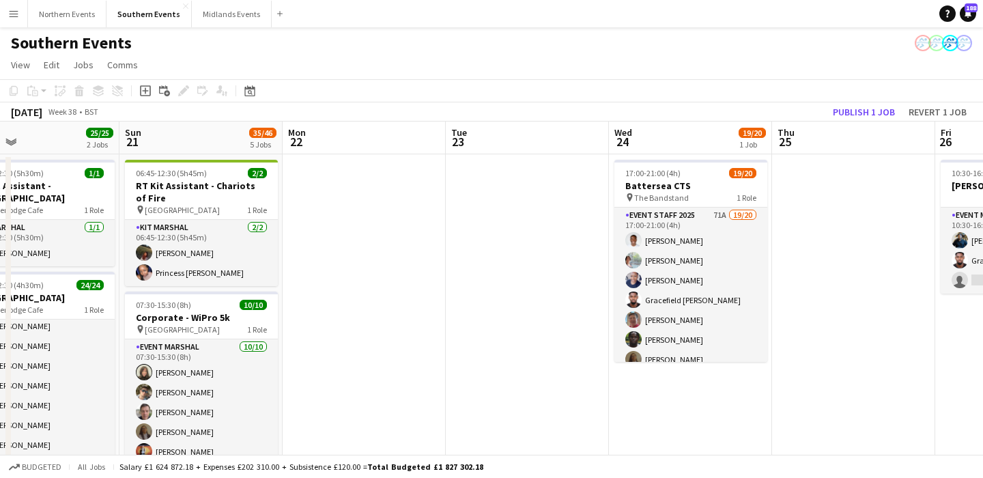
scroll to position [0, 691]
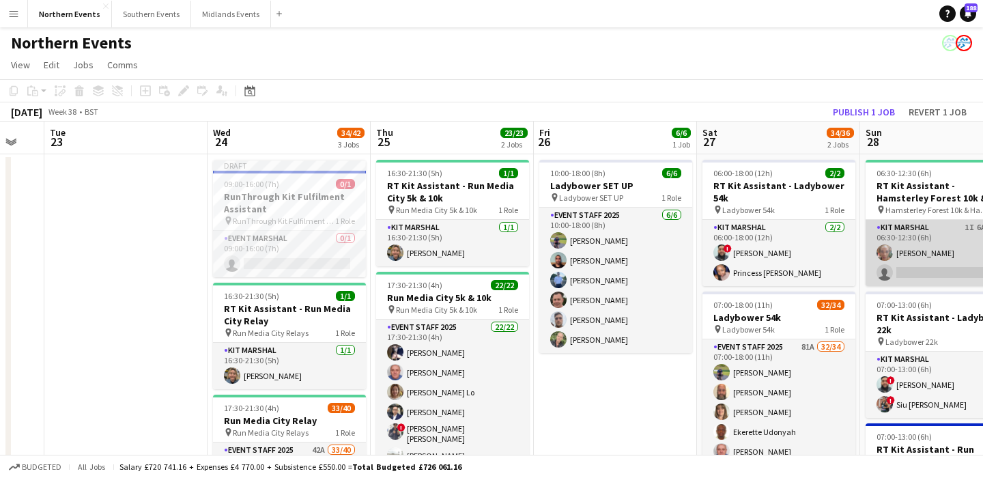
scroll to position [0, 309]
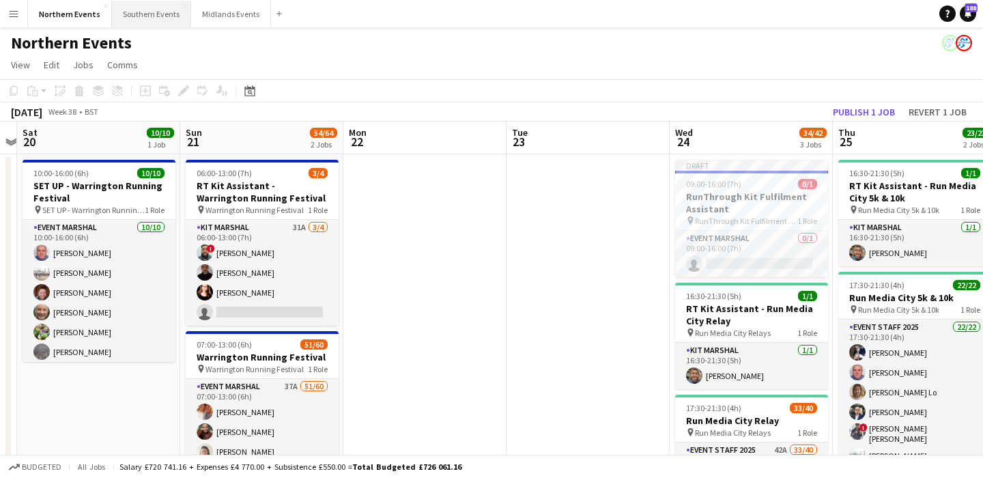
click at [138, 3] on button "Southern Events Close" at bounding box center [151, 14] width 79 height 27
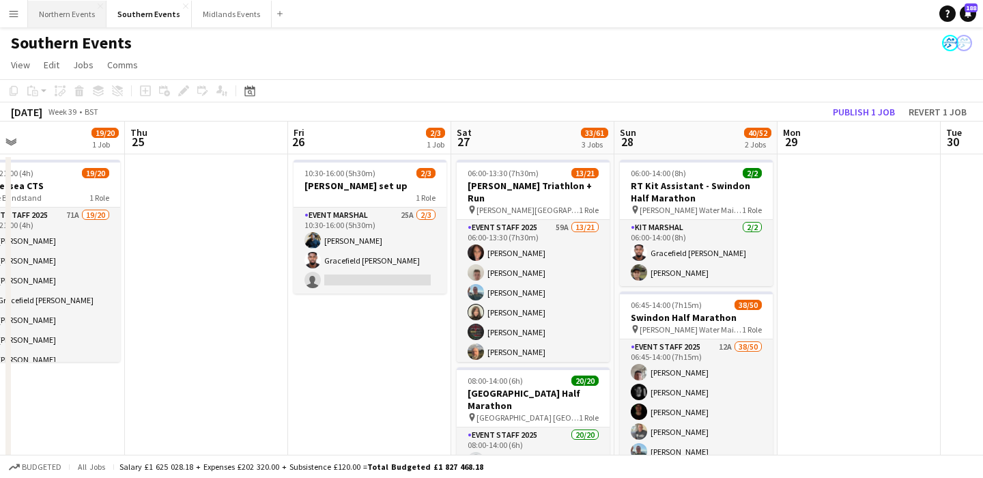
click at [68, 18] on button "Northern Events Close" at bounding box center [67, 14] width 79 height 27
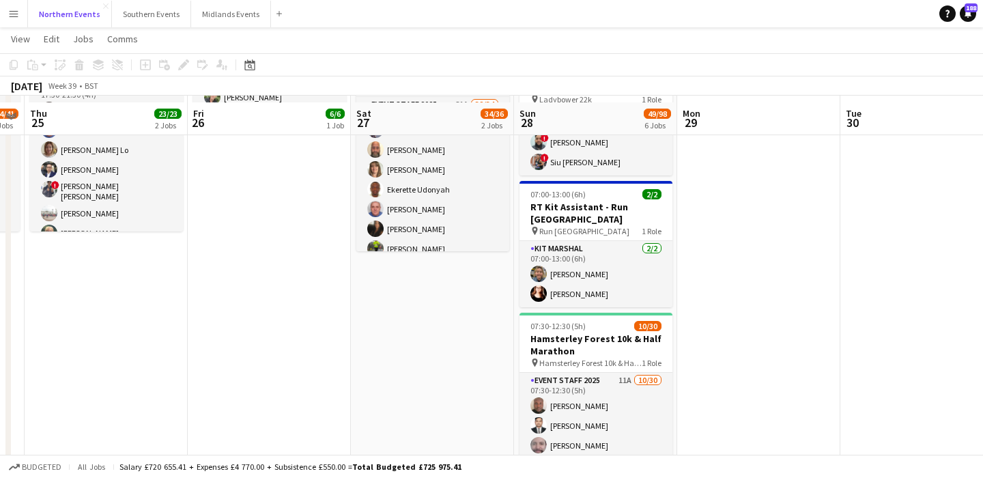
scroll to position [240, 0]
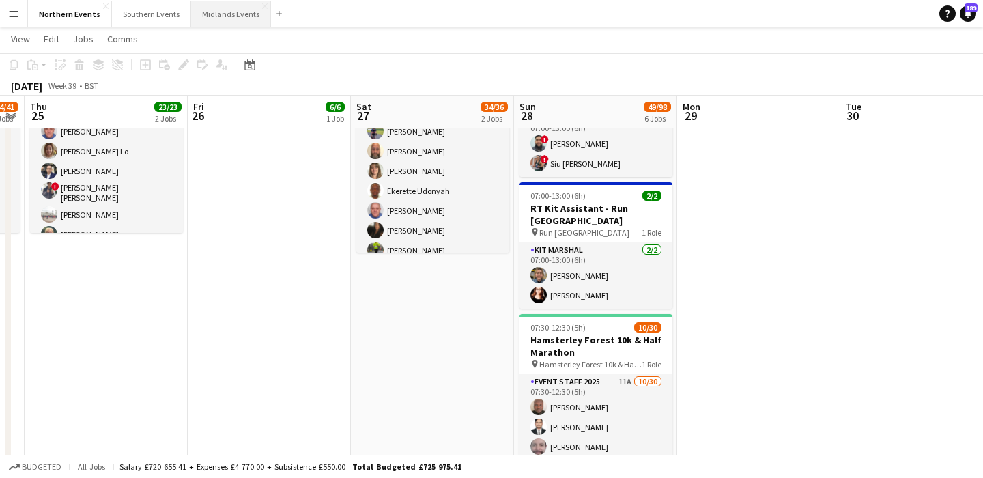
click at [225, 15] on button "Midlands Events Close" at bounding box center [231, 14] width 80 height 27
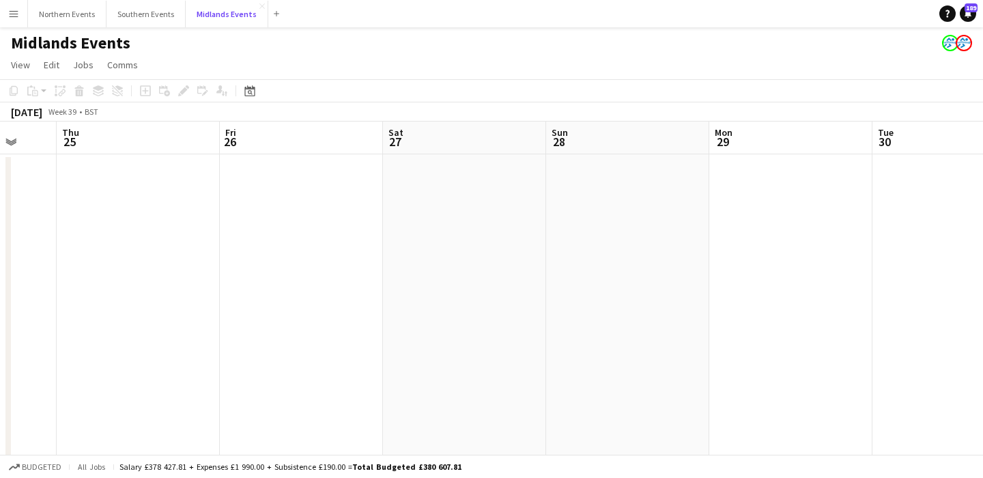
scroll to position [0, 434]
click at [62, 21] on button "Northern Events Close" at bounding box center [67, 14] width 79 height 27
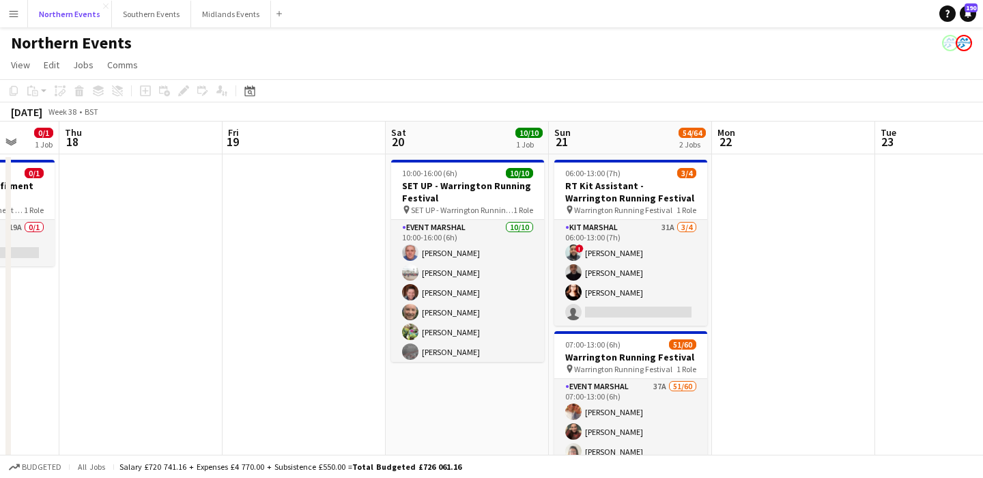
scroll to position [0, 384]
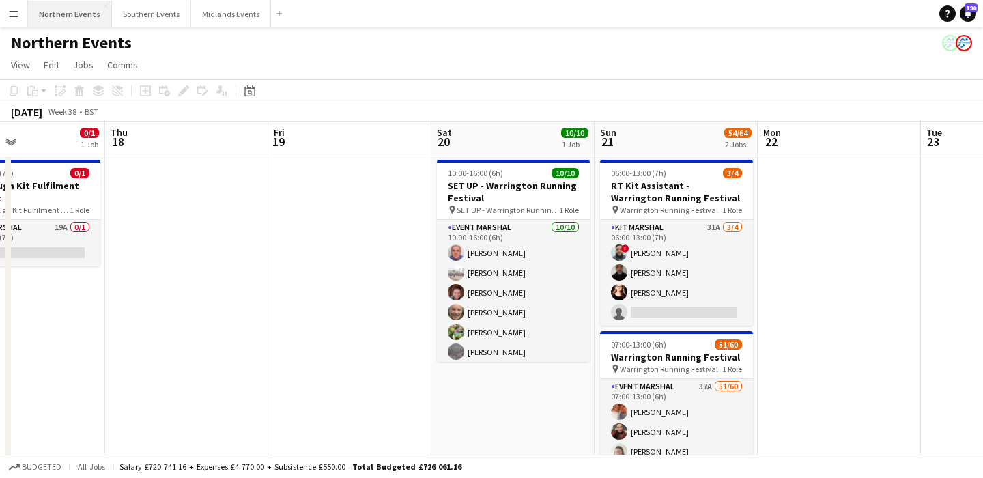
click at [63, 12] on button "Northern Events Close" at bounding box center [70, 14] width 84 height 27
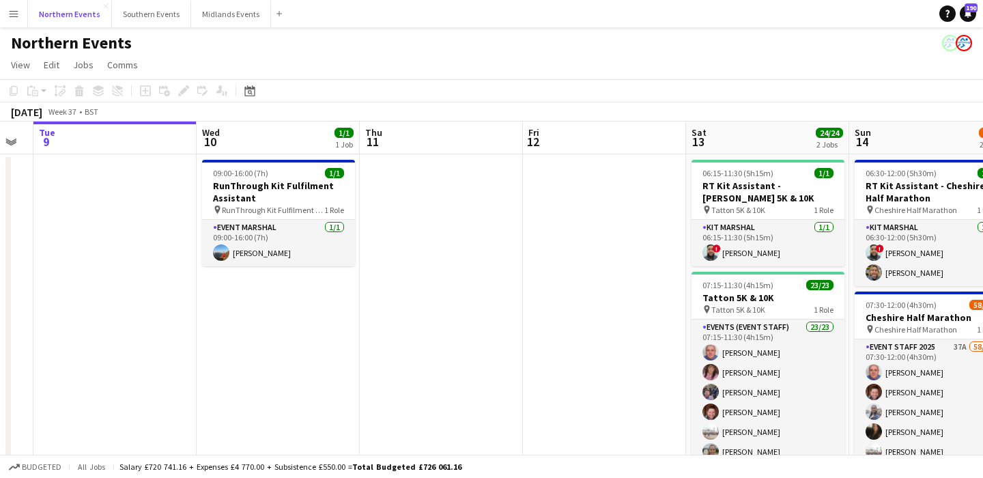
scroll to position [0, 605]
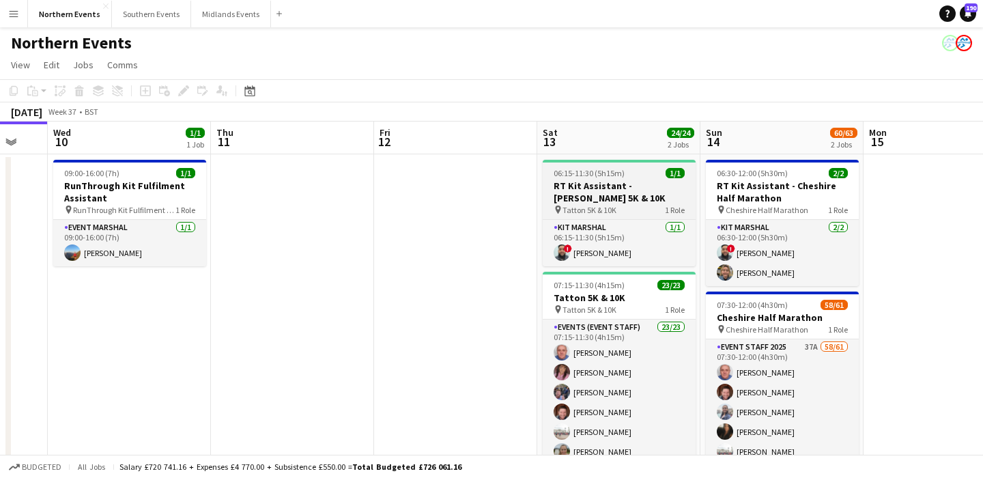
click at [630, 203] on h3 "RT Kit Assistant - [PERSON_NAME] 5K & 10K" at bounding box center [619, 192] width 153 height 25
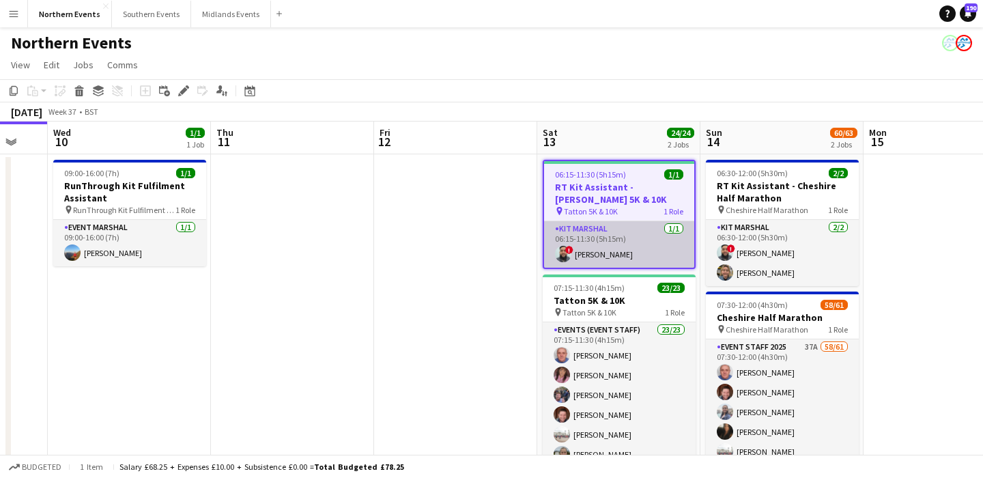
click at [656, 249] on app-card-role "Kit Marshal [DATE] 06:15-11:30 (5h15m) ! [PERSON_NAME]" at bounding box center [619, 244] width 150 height 46
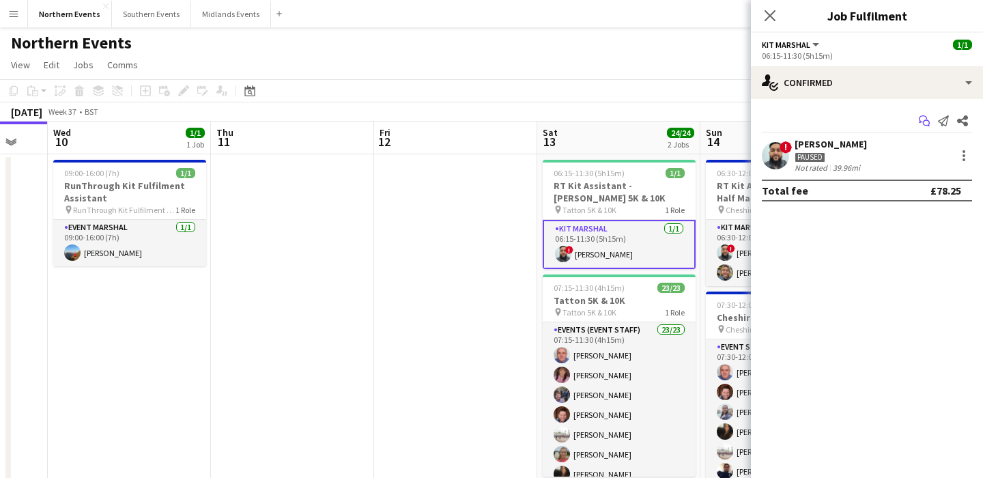
click at [927, 123] on icon "Start chat" at bounding box center [924, 120] width 11 height 11
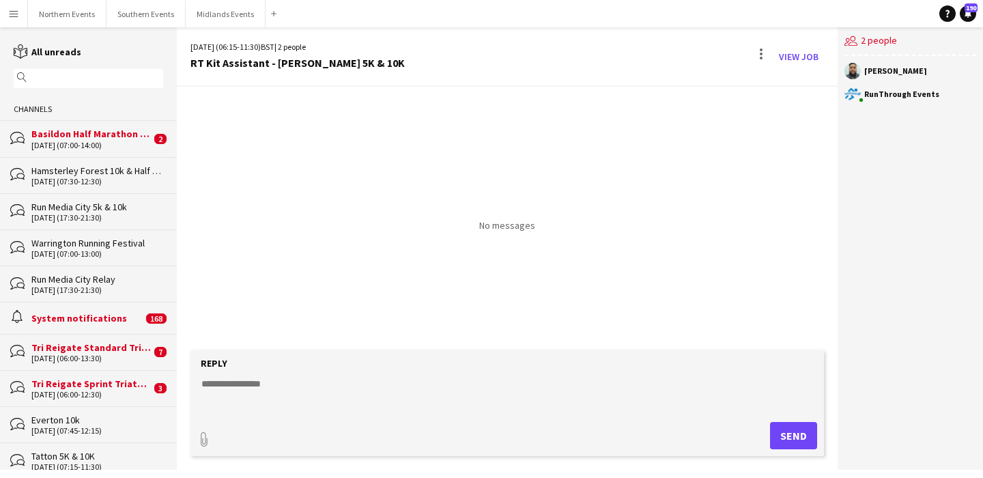
click at [83, 78] on input "text" at bounding box center [95, 78] width 130 height 12
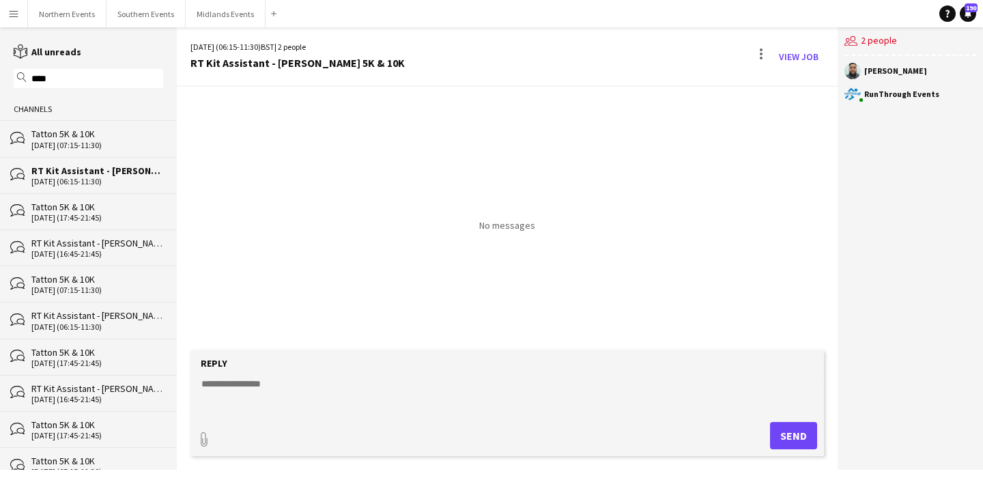
type input "****"
click at [108, 141] on div "[DATE] (07:15-11:30)" at bounding box center [97, 146] width 132 height 10
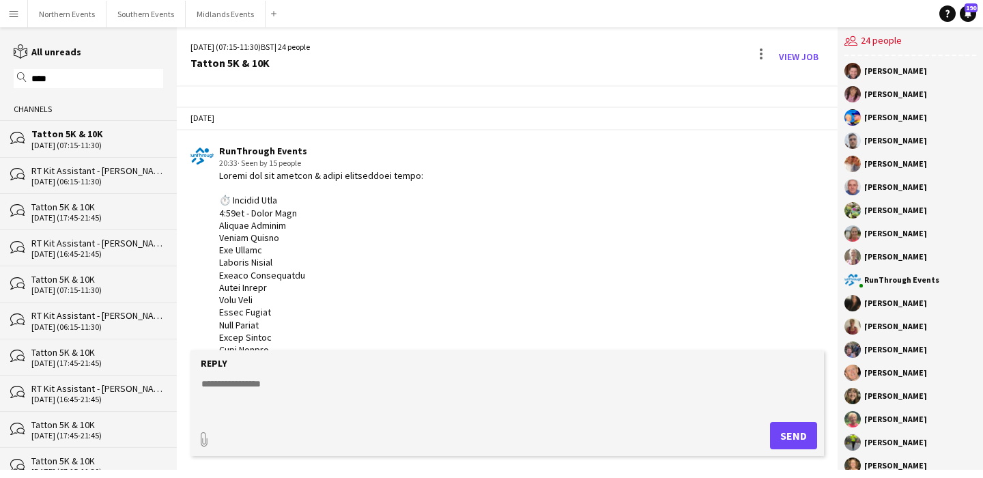
scroll to position [1323, 0]
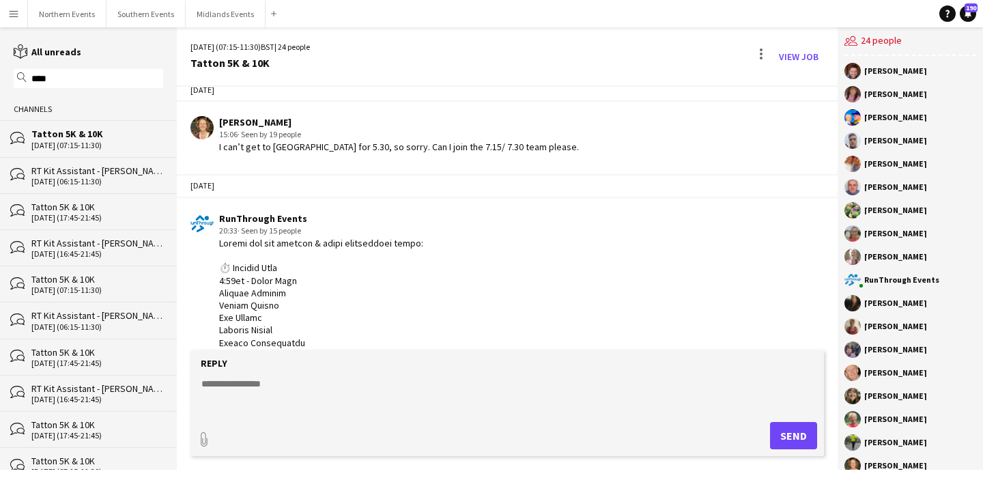
drag, startPoint x: 251, startPoint y: 266, endPoint x: 221, endPoint y: 284, distance: 35.8
copy div "Loremi dol sit ametcon & adipi elitseddoei tempo: ⏱️ Incidid Utla 1:21et - Dolo…"
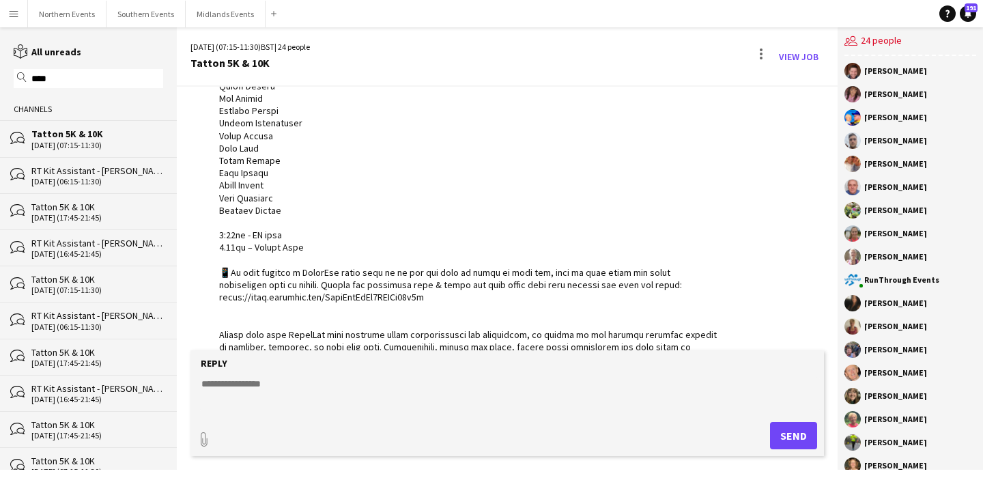
scroll to position [0, 0]
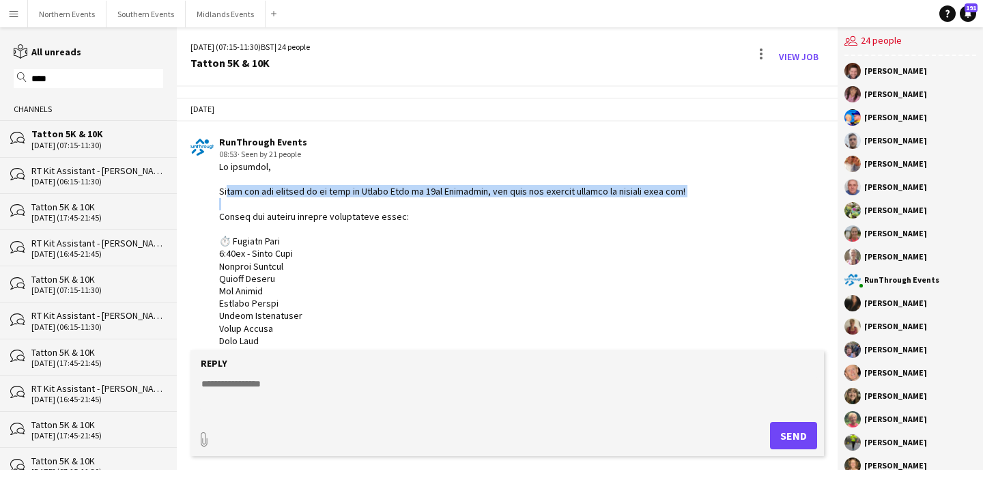
drag, startPoint x: 708, startPoint y: 207, endPoint x: 188, endPoint y: 206, distance: 520.3
copy div "Thank you for signing up to work at [GEOGRAPHIC_DATA] on [DATE], the team are l…"
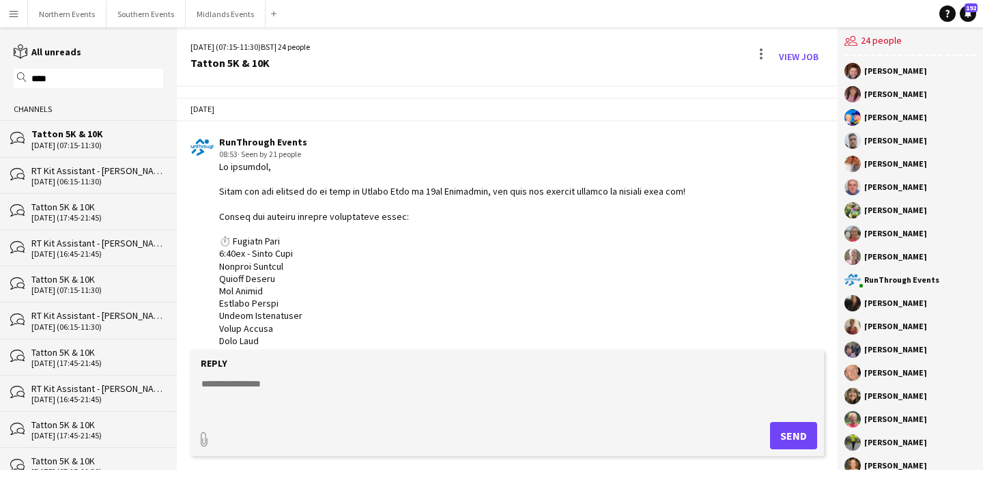
click at [148, 14] on button "Southern Events Close" at bounding box center [146, 14] width 79 height 27
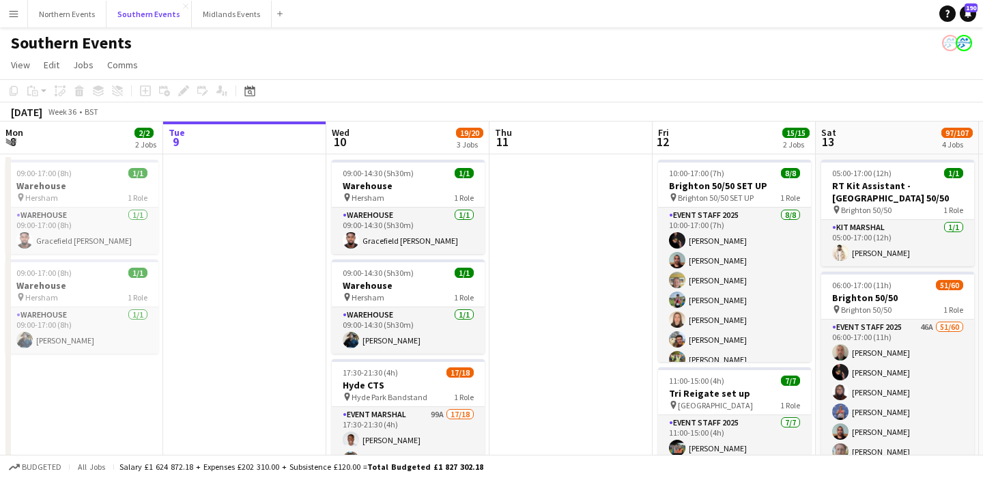
scroll to position [0, 326]
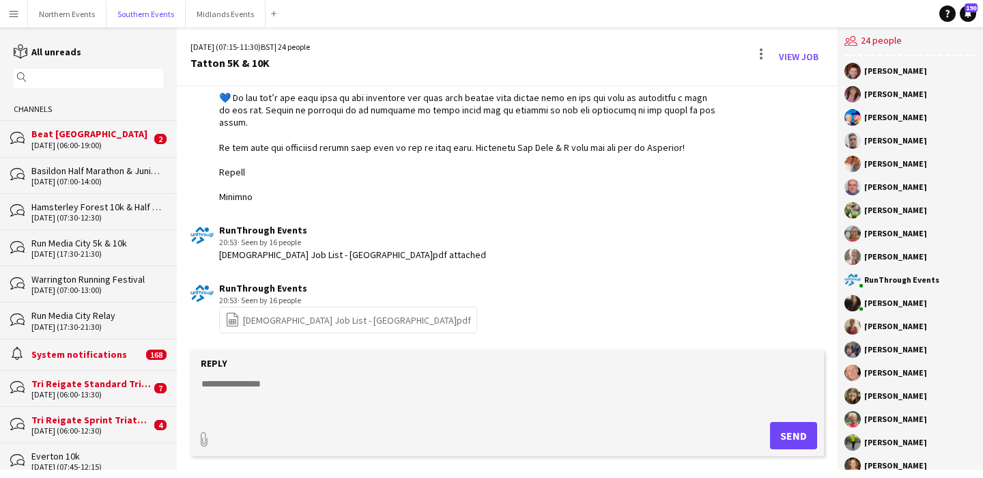
scroll to position [2128, 0]
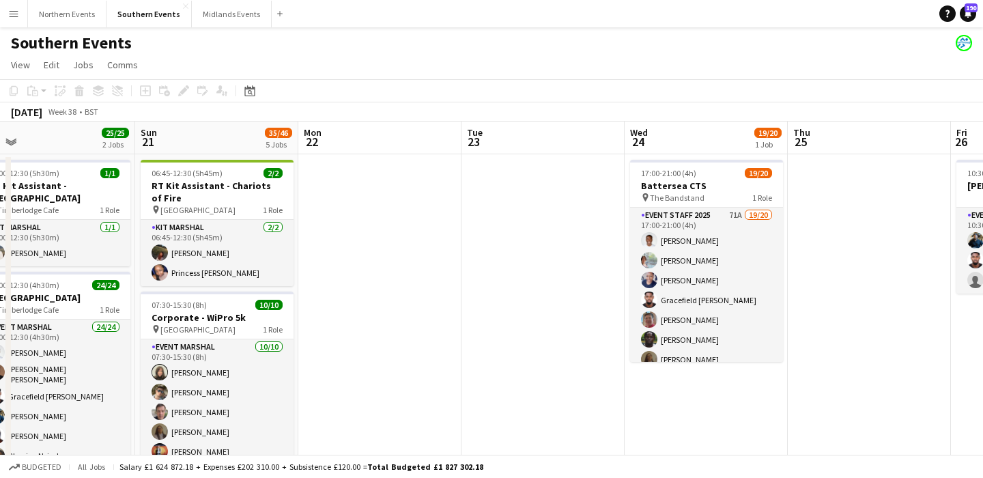
click at [438, 149] on app-board-header-date "Mon 22" at bounding box center [379, 138] width 163 height 33
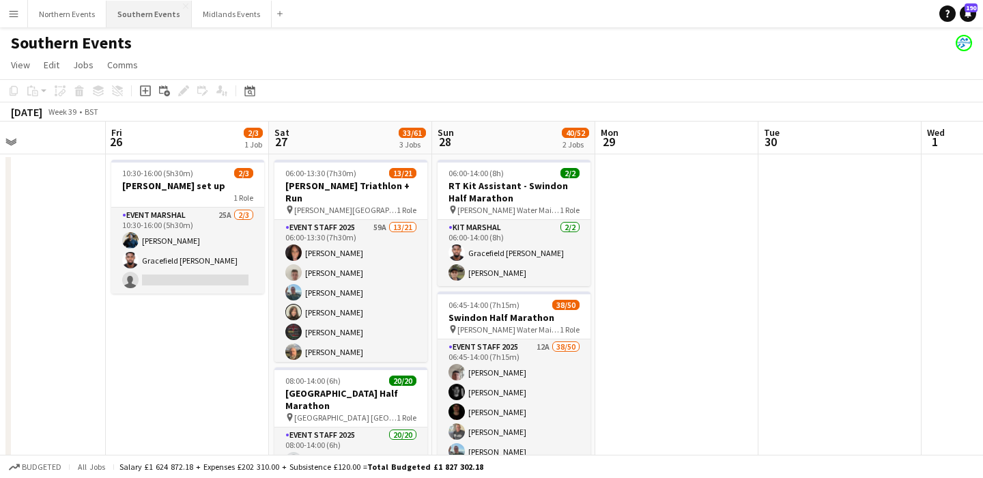
click at [130, 23] on button "Southern Events Close" at bounding box center [149, 14] width 85 height 27
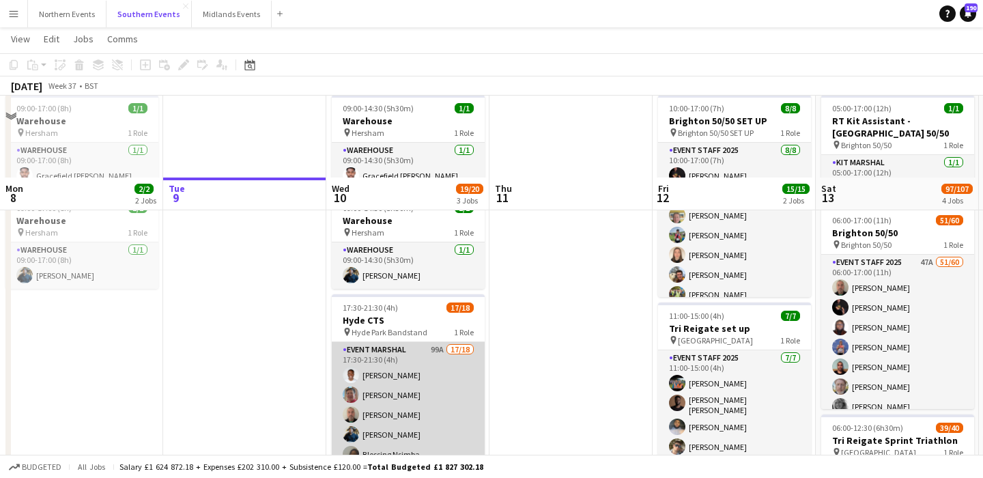
scroll to position [10, 0]
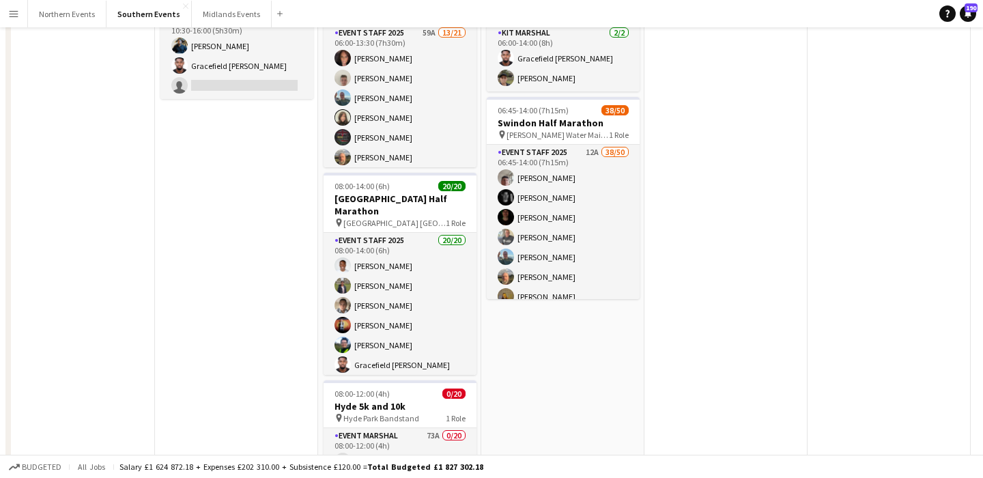
scroll to position [0, 0]
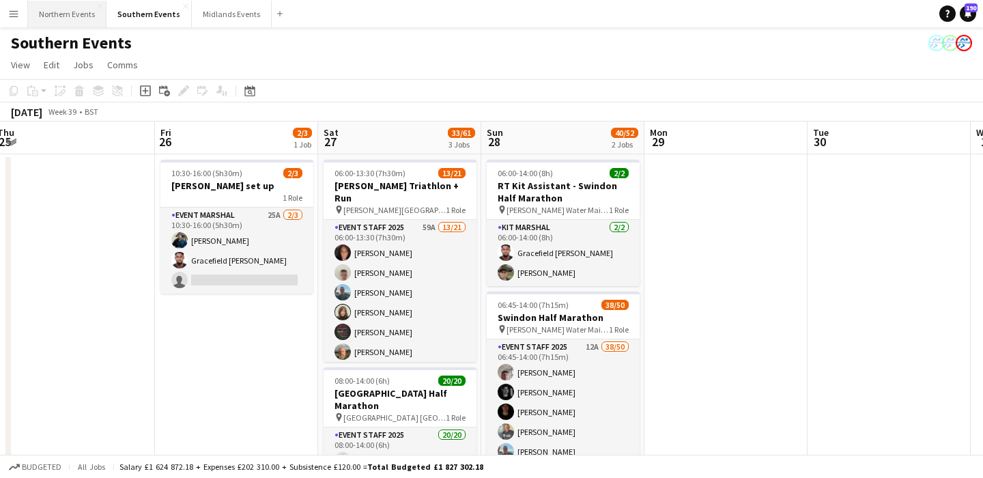
click at [68, 14] on button "Northern Events Close" at bounding box center [67, 14] width 79 height 27
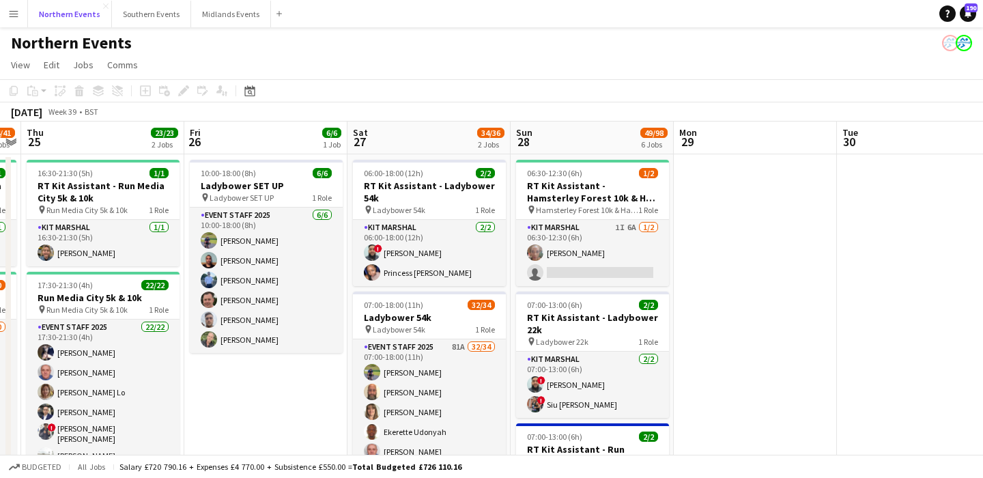
scroll to position [0, 507]
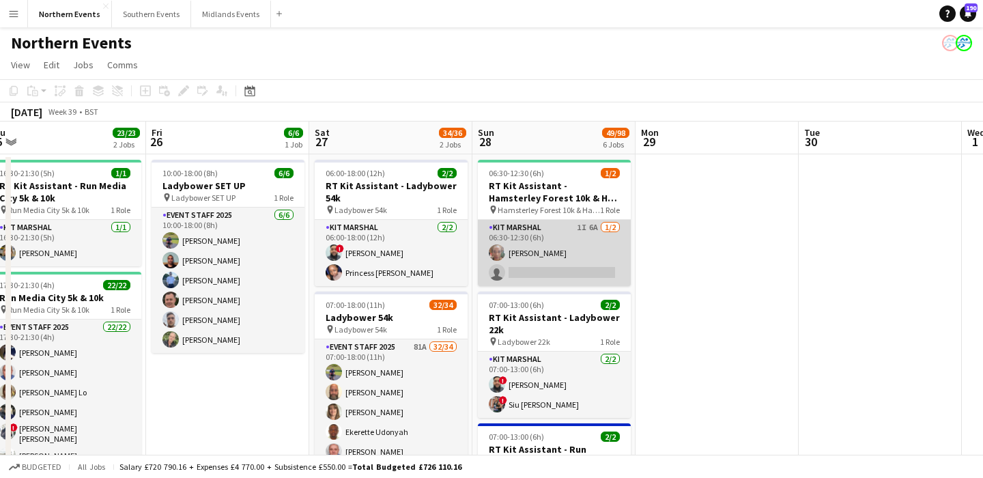
click at [584, 244] on app-card-role "Kit Marshal 1I 6A [DATE] 06:30-12:30 (6h) [PERSON_NAME] single-neutral-actions" at bounding box center [554, 253] width 153 height 66
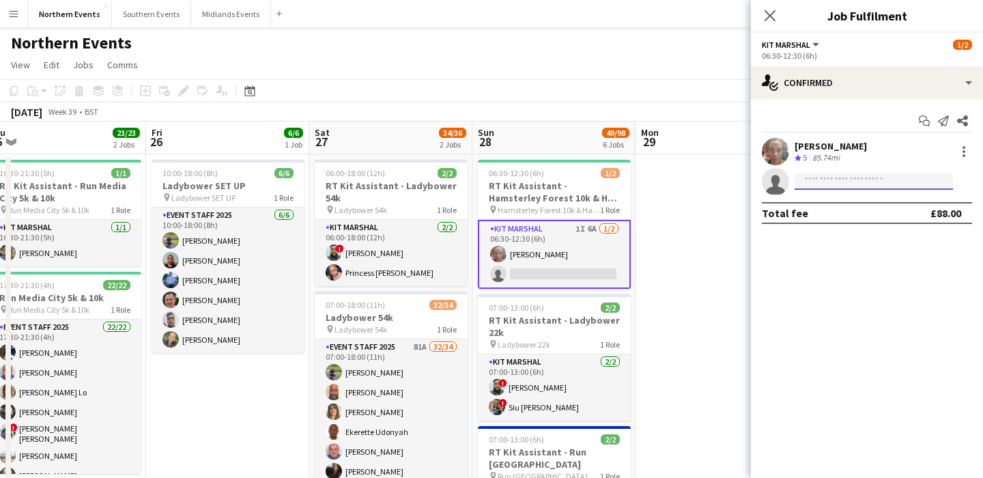
click at [824, 178] on input at bounding box center [874, 181] width 158 height 16
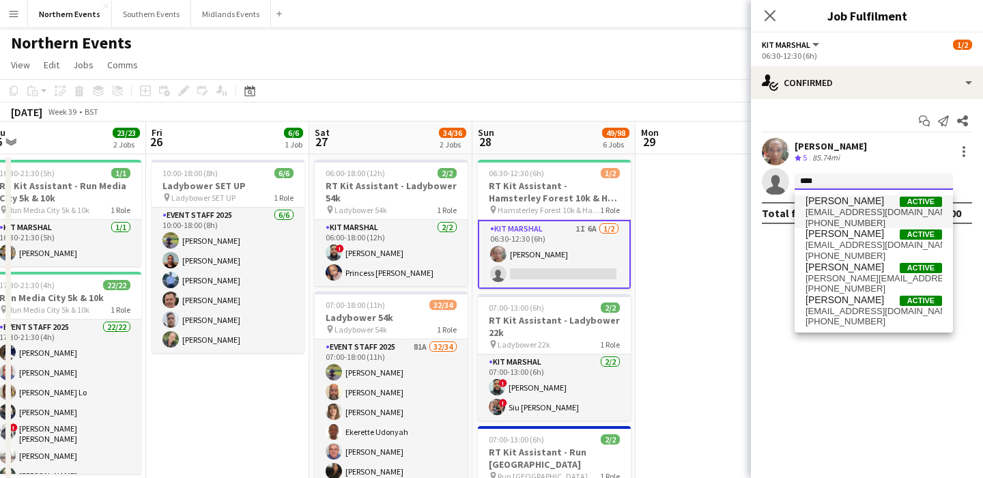
type input "****"
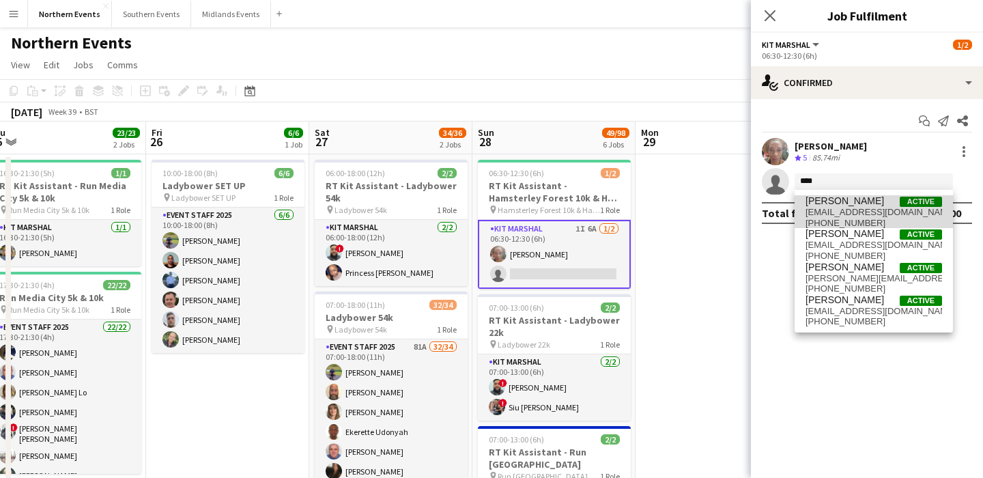
click at [852, 199] on span "[PERSON_NAME]" at bounding box center [845, 201] width 79 height 12
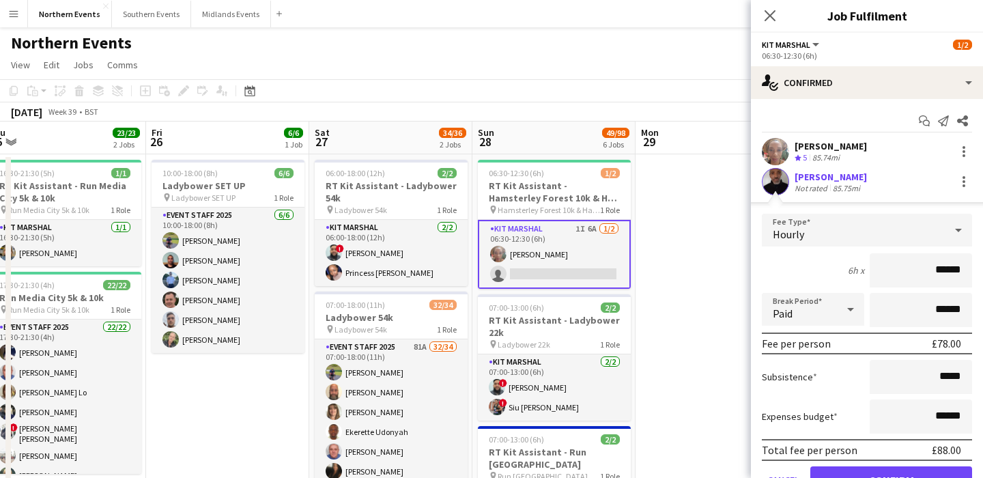
scroll to position [65, 0]
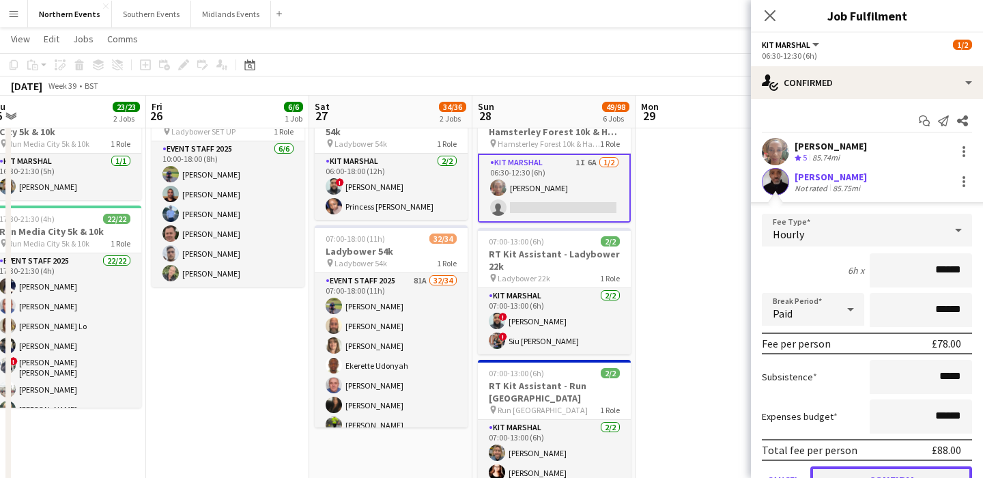
click at [880, 467] on button "Confirm" at bounding box center [892, 479] width 162 height 27
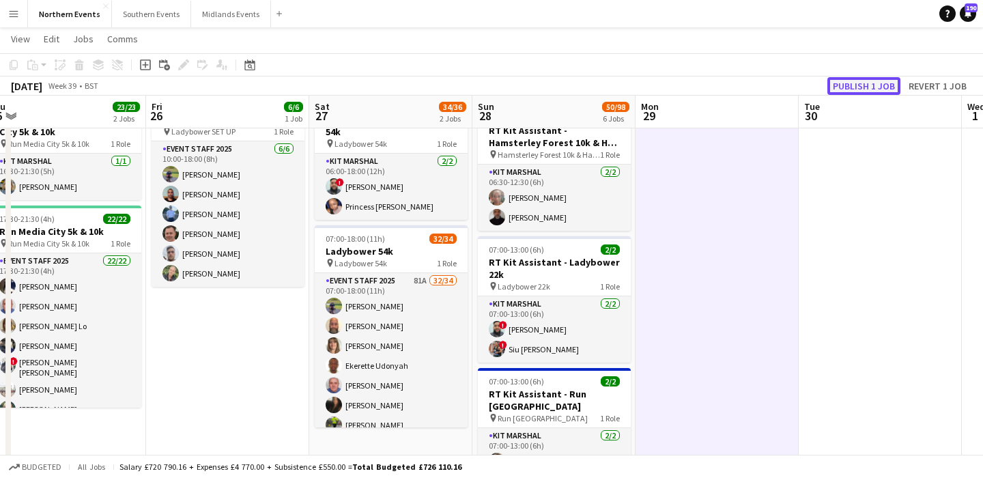
click at [860, 91] on button "Publish 1 job" at bounding box center [864, 86] width 73 height 18
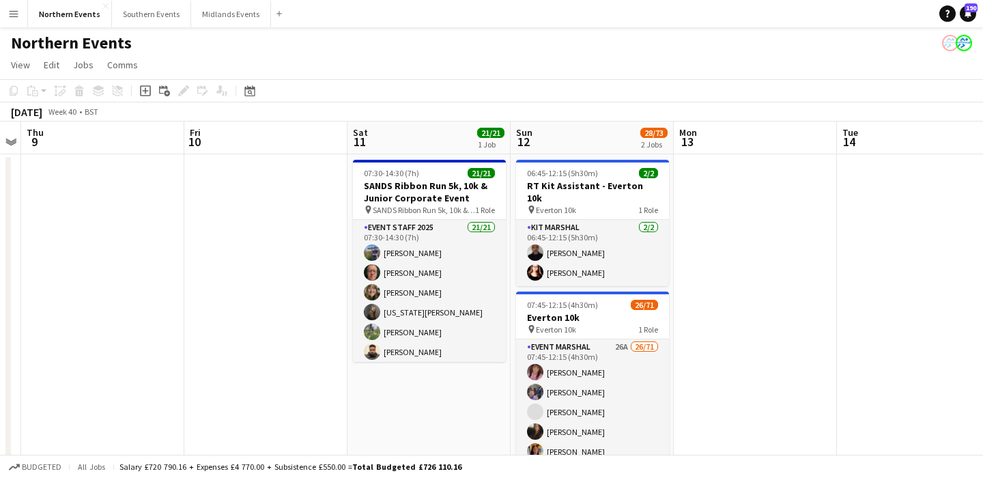
scroll to position [0, 494]
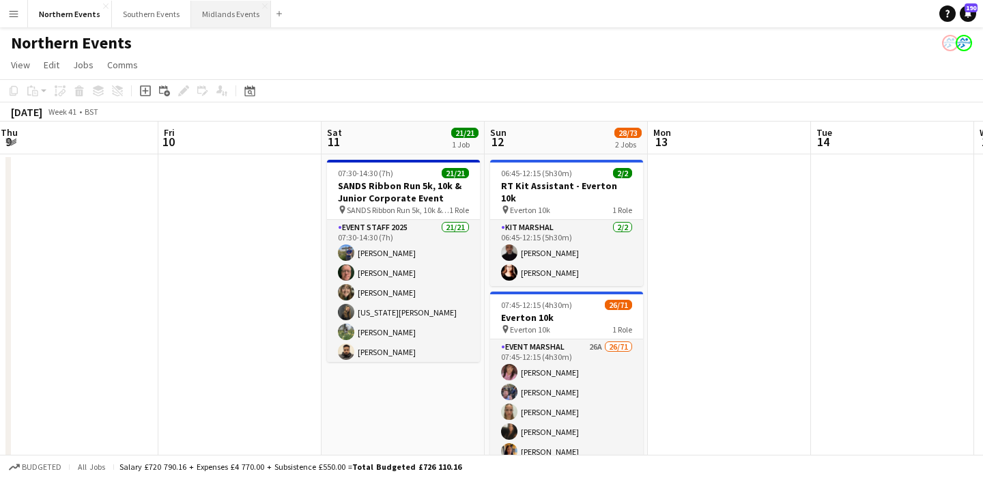
click at [220, 20] on button "Midlands Events Close" at bounding box center [231, 14] width 80 height 27
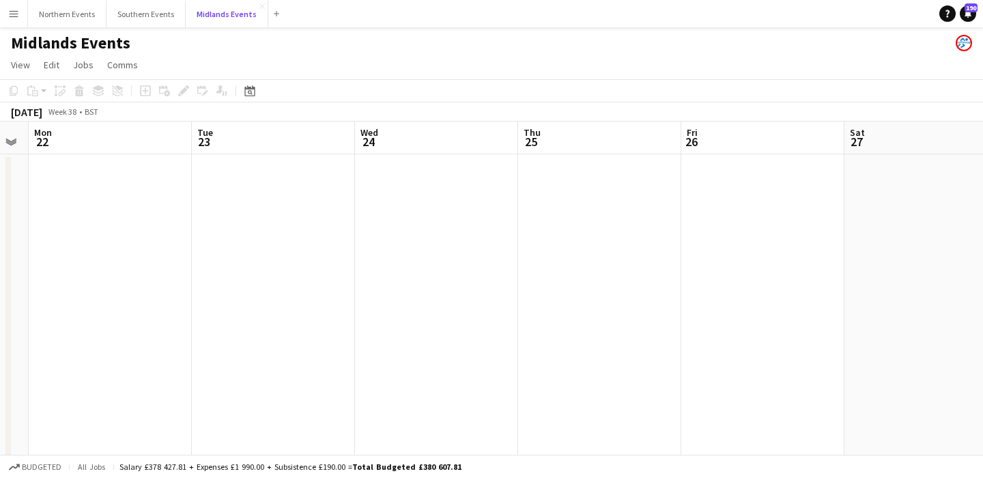
scroll to position [0, 625]
